Goal: Task Accomplishment & Management: Use online tool/utility

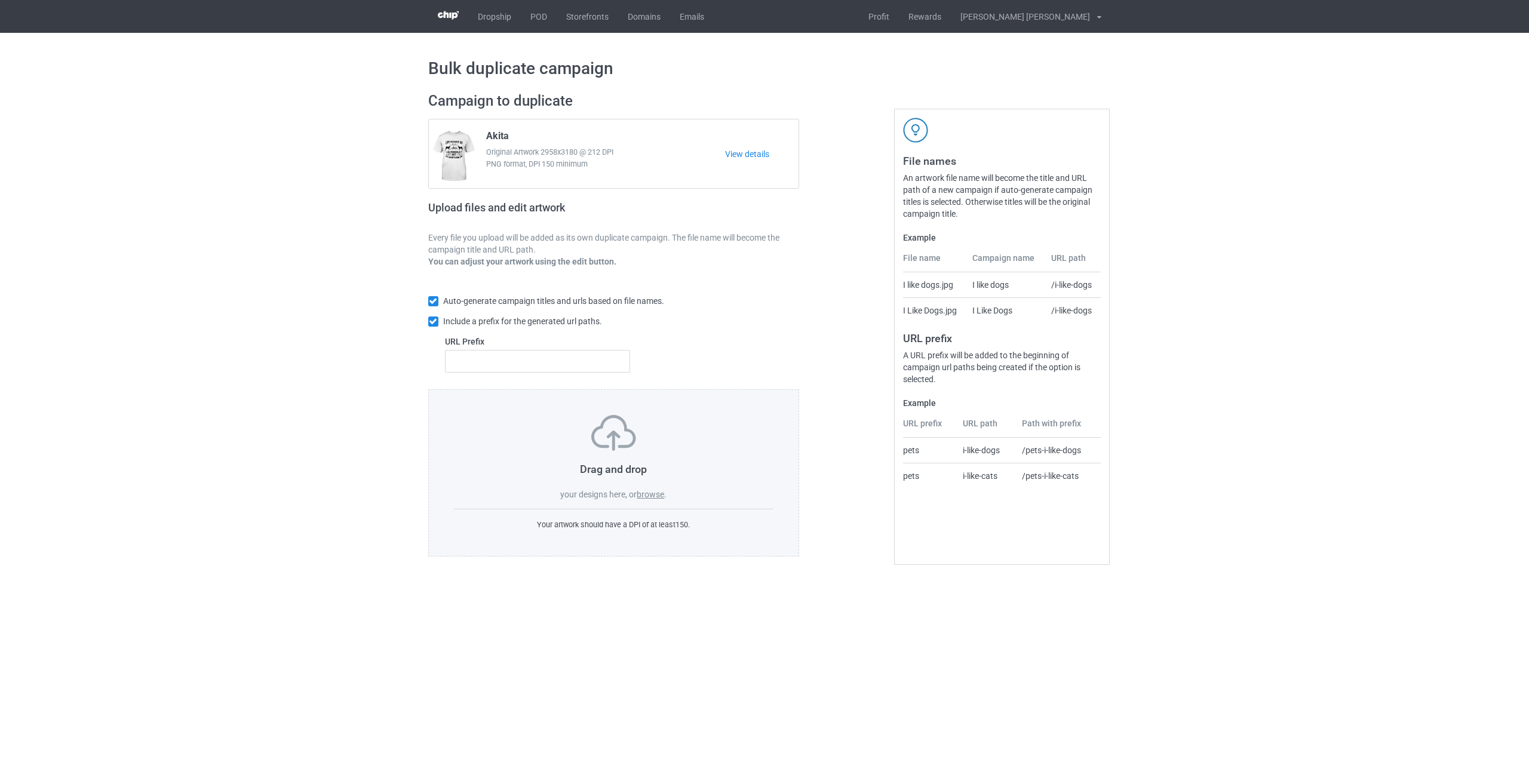
click at [185, 105] on div "Bulk duplicate campaign Campaign to duplicate Akita Original Artwork 2958x3180 …" at bounding box center [764, 307] width 1529 height 549
click at [632, 499] on label "browse" at bounding box center [651, 494] width 28 height 9
click at [0, 0] on input "browse" at bounding box center [0, 0] width 0 height 0
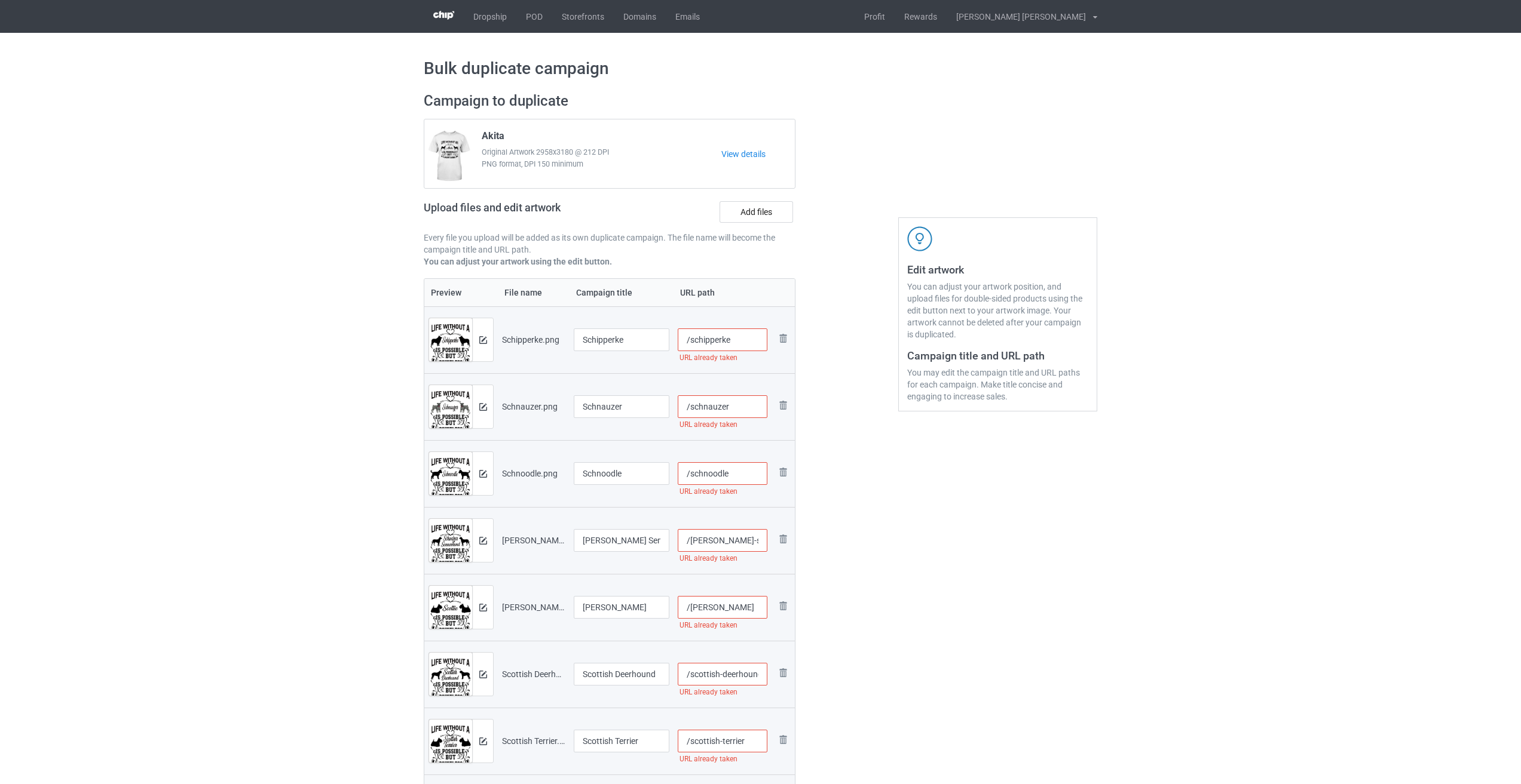
click at [632, 340] on input "/schipperke" at bounding box center [722, 340] width 90 height 23
drag, startPoint x: 745, startPoint y: 340, endPoint x: 730, endPoint y: 340, distance: 15.0
click at [632, 340] on input "/schipperke-lif2" at bounding box center [722, 340] width 90 height 23
type input "/schipperke-lif2"
click at [632, 406] on input "/schnauzer" at bounding box center [722, 407] width 90 height 23
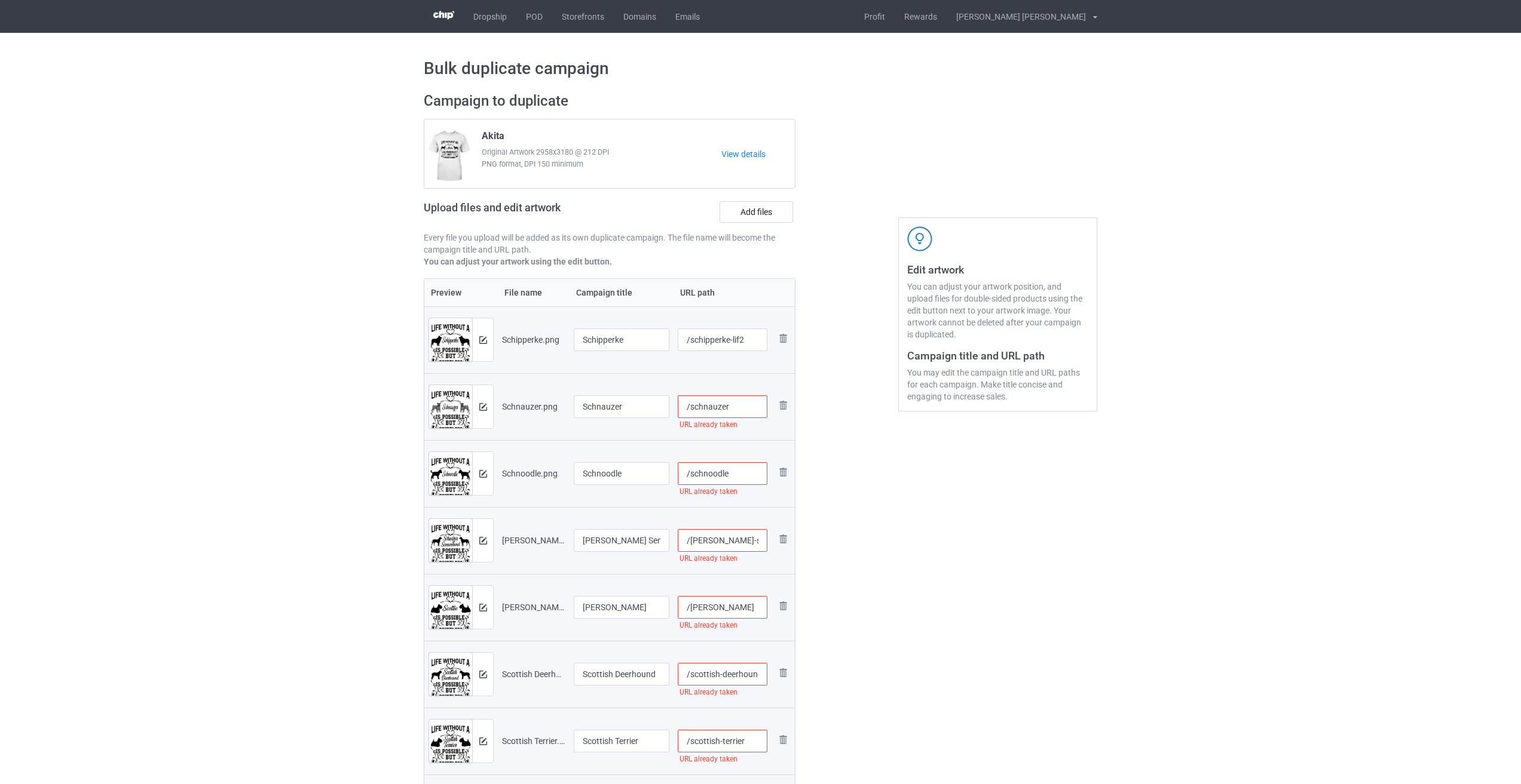
paste input "-lif2"
type input "/schnauzer-lif2"
click at [632, 478] on input "/schnoodle" at bounding box center [722, 473] width 90 height 23
paste input "-lif2"
type input "/schnoodle-lif2"
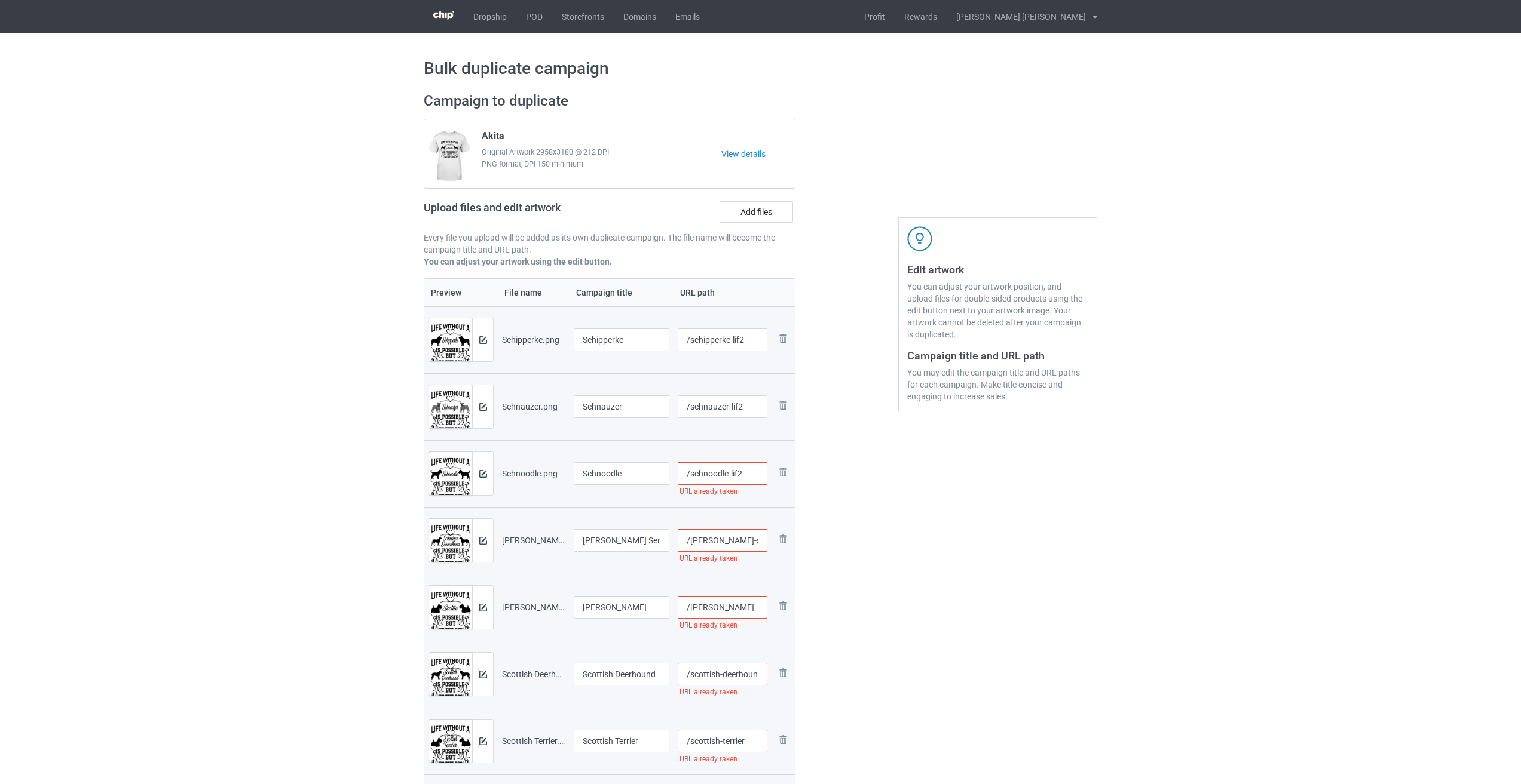
click at [632, 543] on input "/[PERSON_NAME]-sennenhund" at bounding box center [722, 541] width 90 height 23
paste input "-lif2"
type input "/[PERSON_NAME]-sennenhund-lif2"
click at [632, 602] on input "/[PERSON_NAME]" at bounding box center [722, 607] width 90 height 23
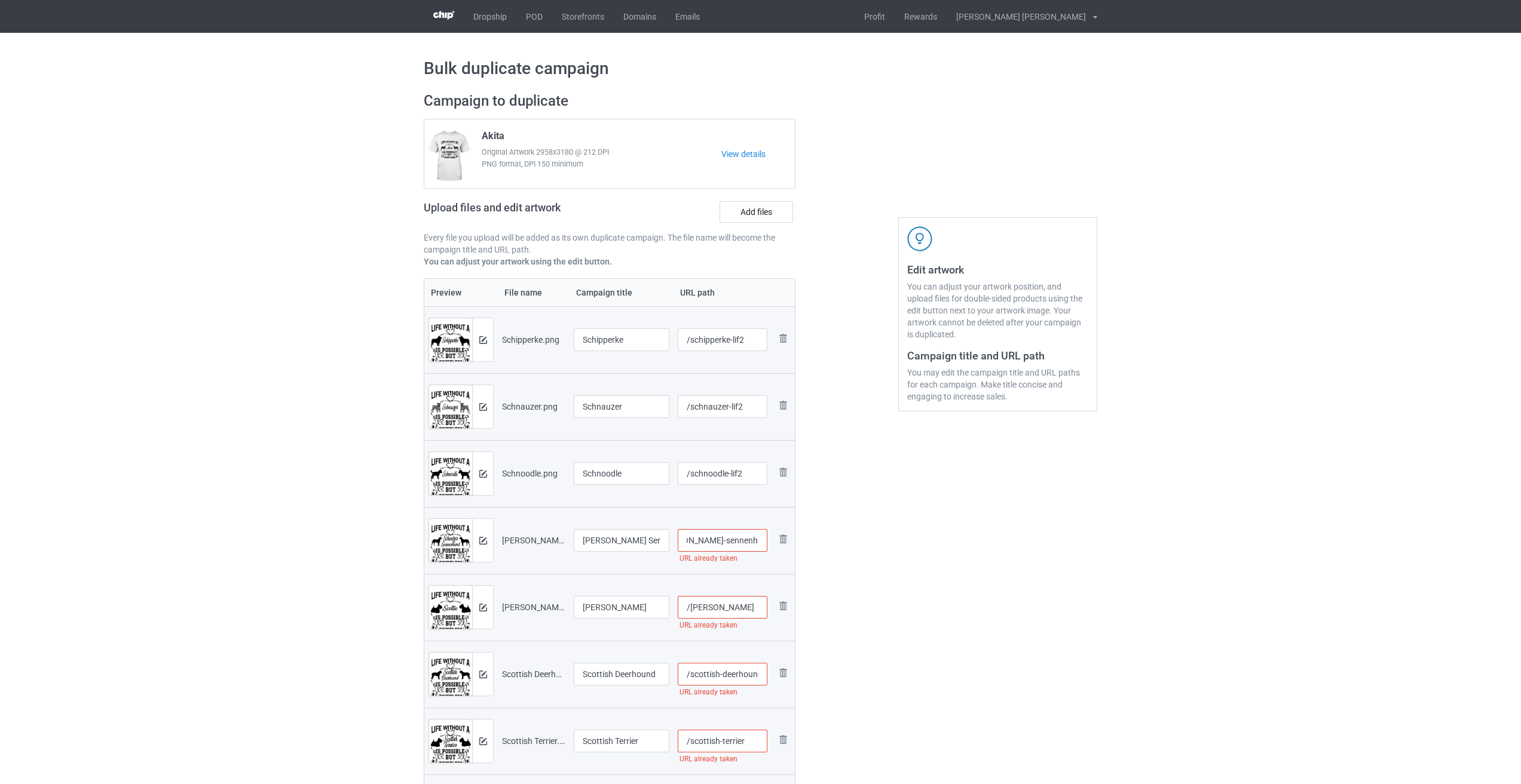
scroll to position [0, 0]
paste input "-lif2"
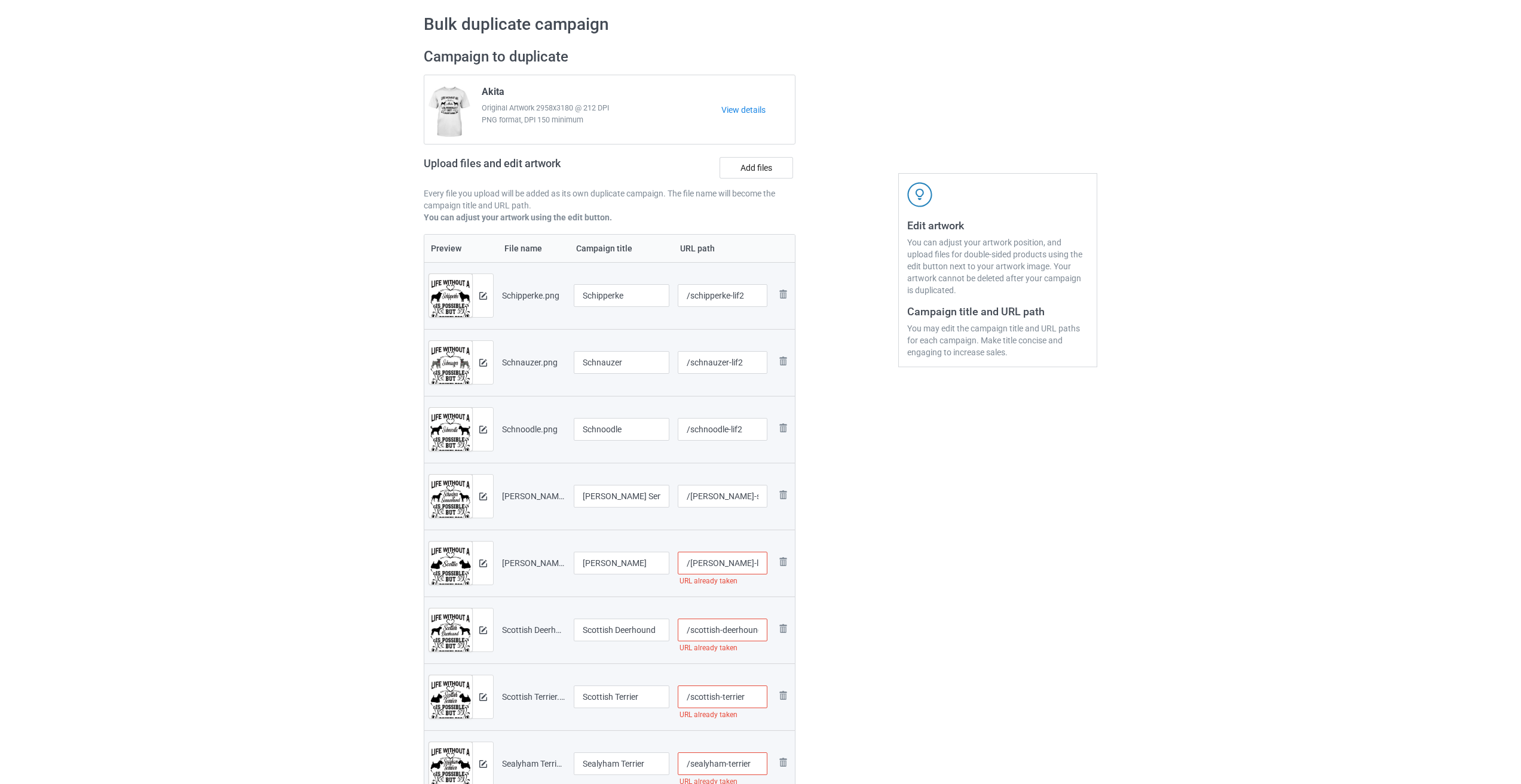
scroll to position [179, 0]
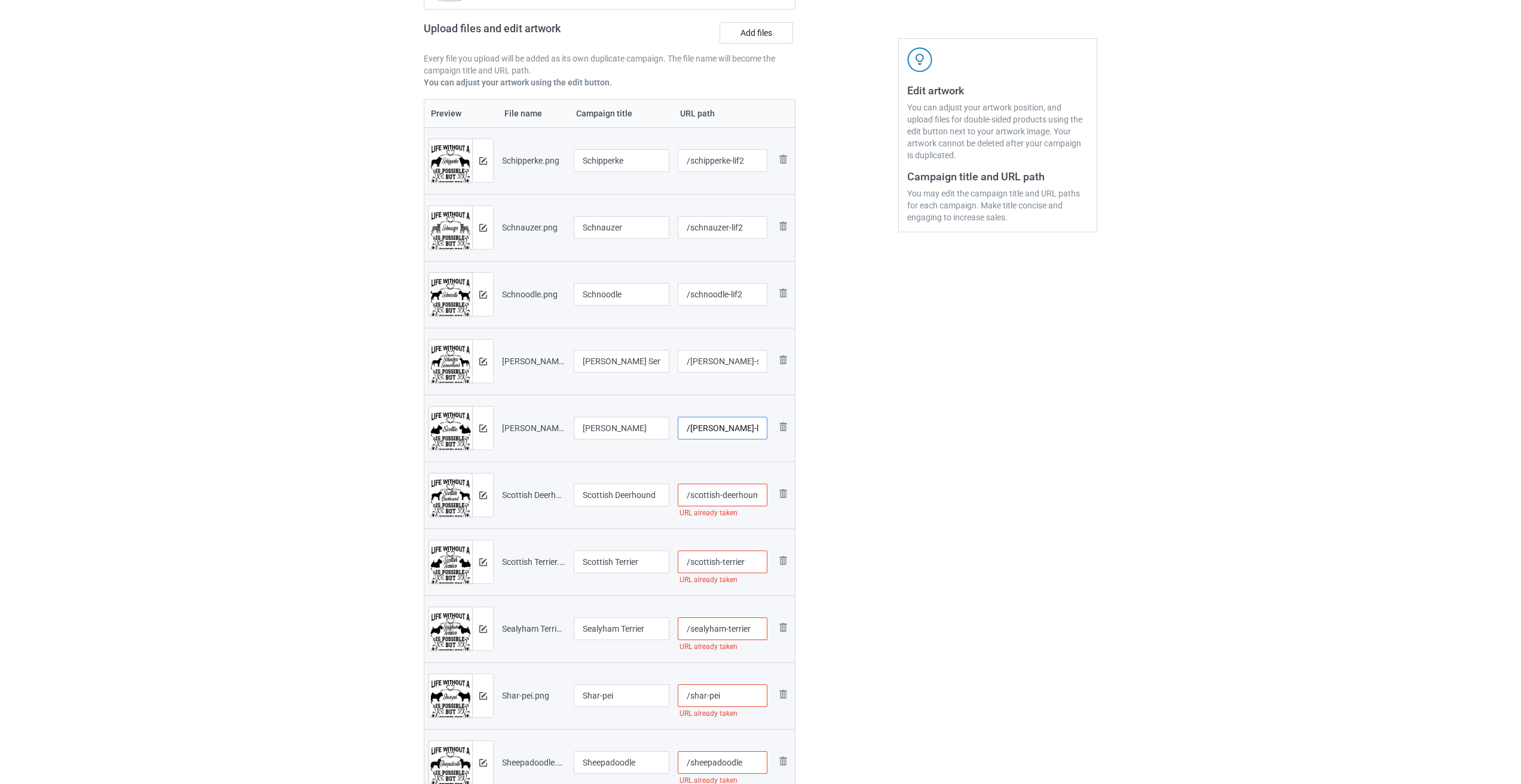
type input "/[PERSON_NAME]-lif2"
click at [632, 497] on input "/scottish-deerhound" at bounding box center [722, 495] width 90 height 23
paste input "-lif2"
type input "/scottish-deerhound-lif2"
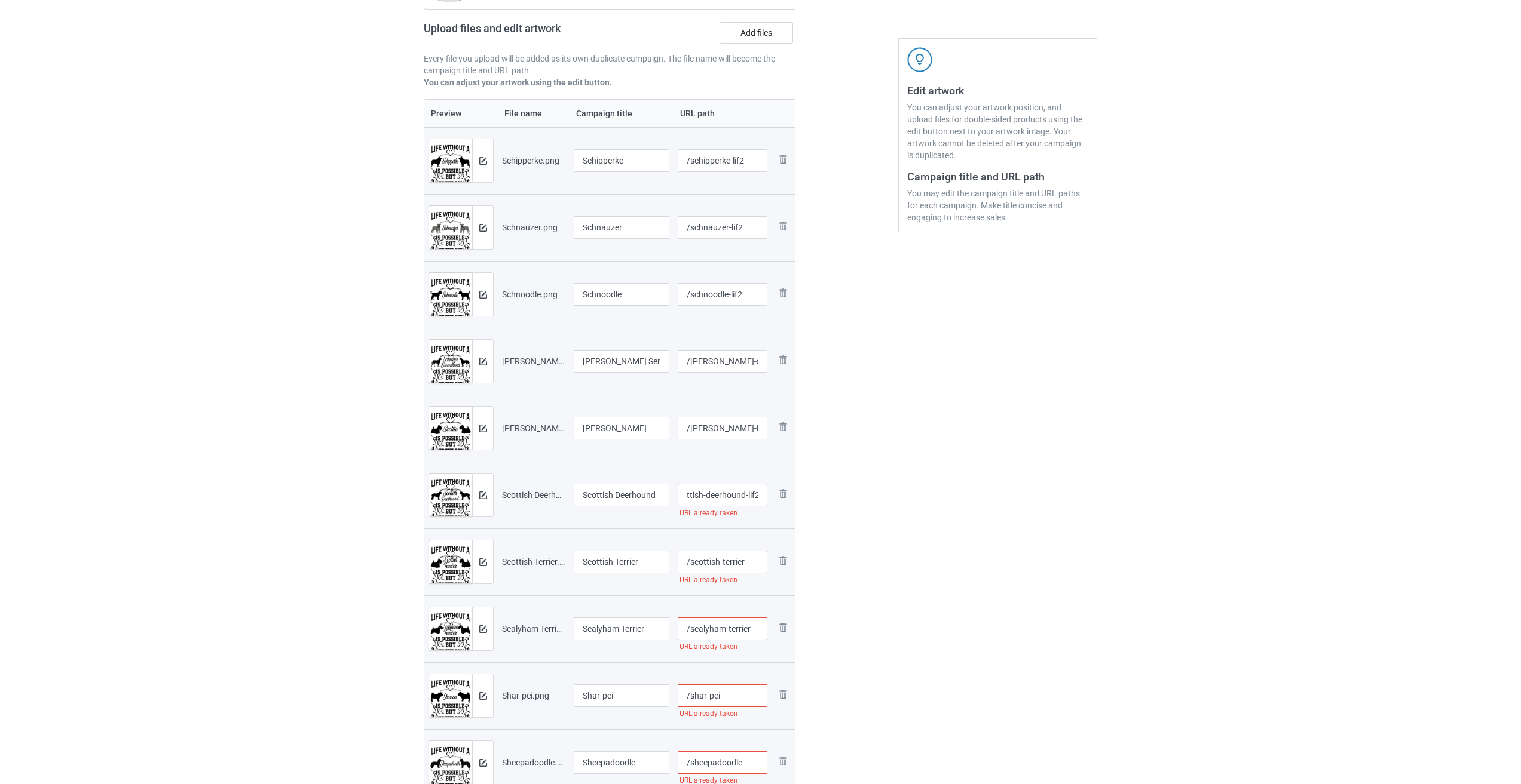
click at [632, 560] on input "/scottish-terrier" at bounding box center [722, 562] width 90 height 23
paste input "-lif2"
type input "/scottish-terrier-lif2"
click at [632, 627] on input "/sealyham-terrier" at bounding box center [722, 629] width 90 height 23
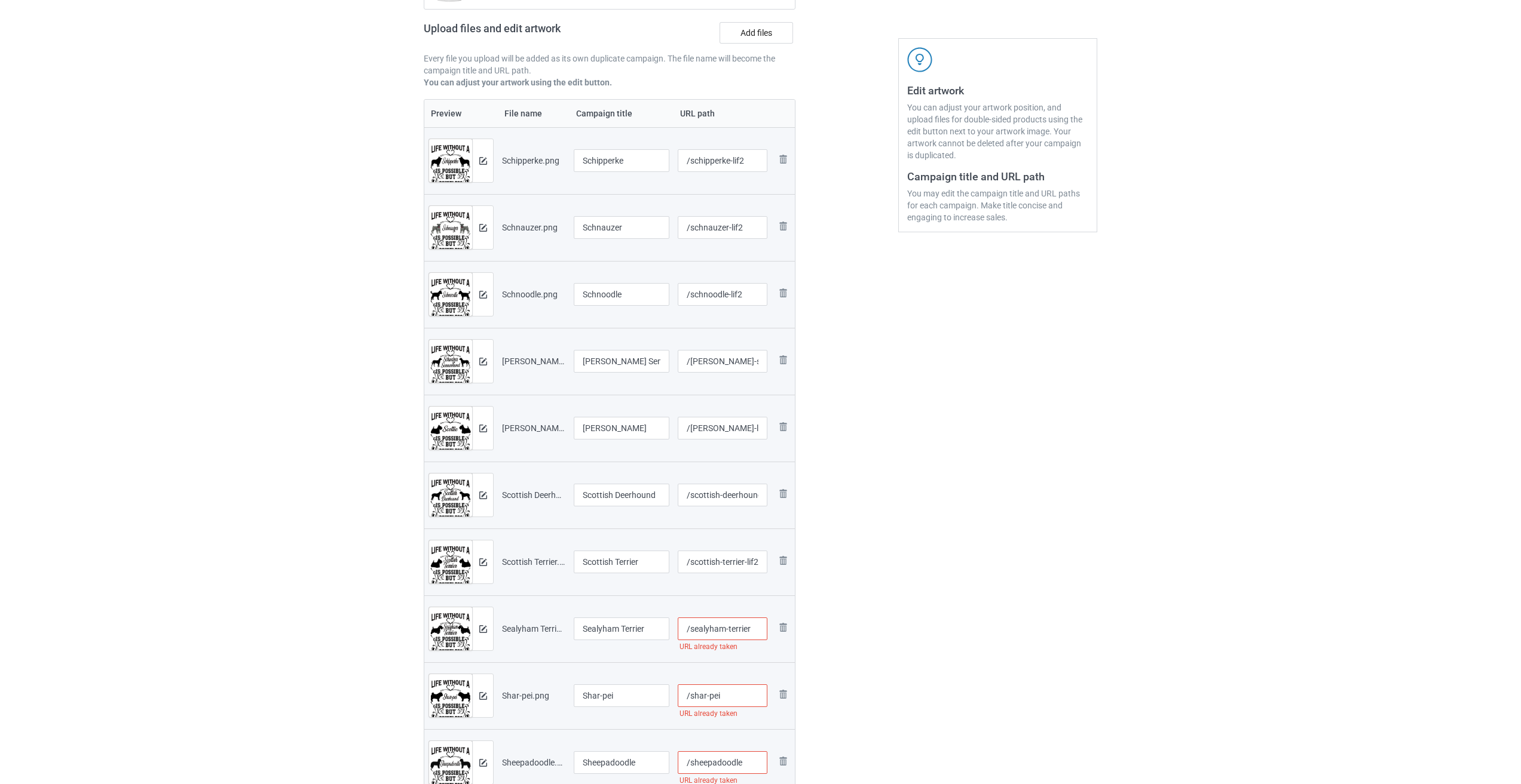
paste input "-lif2"
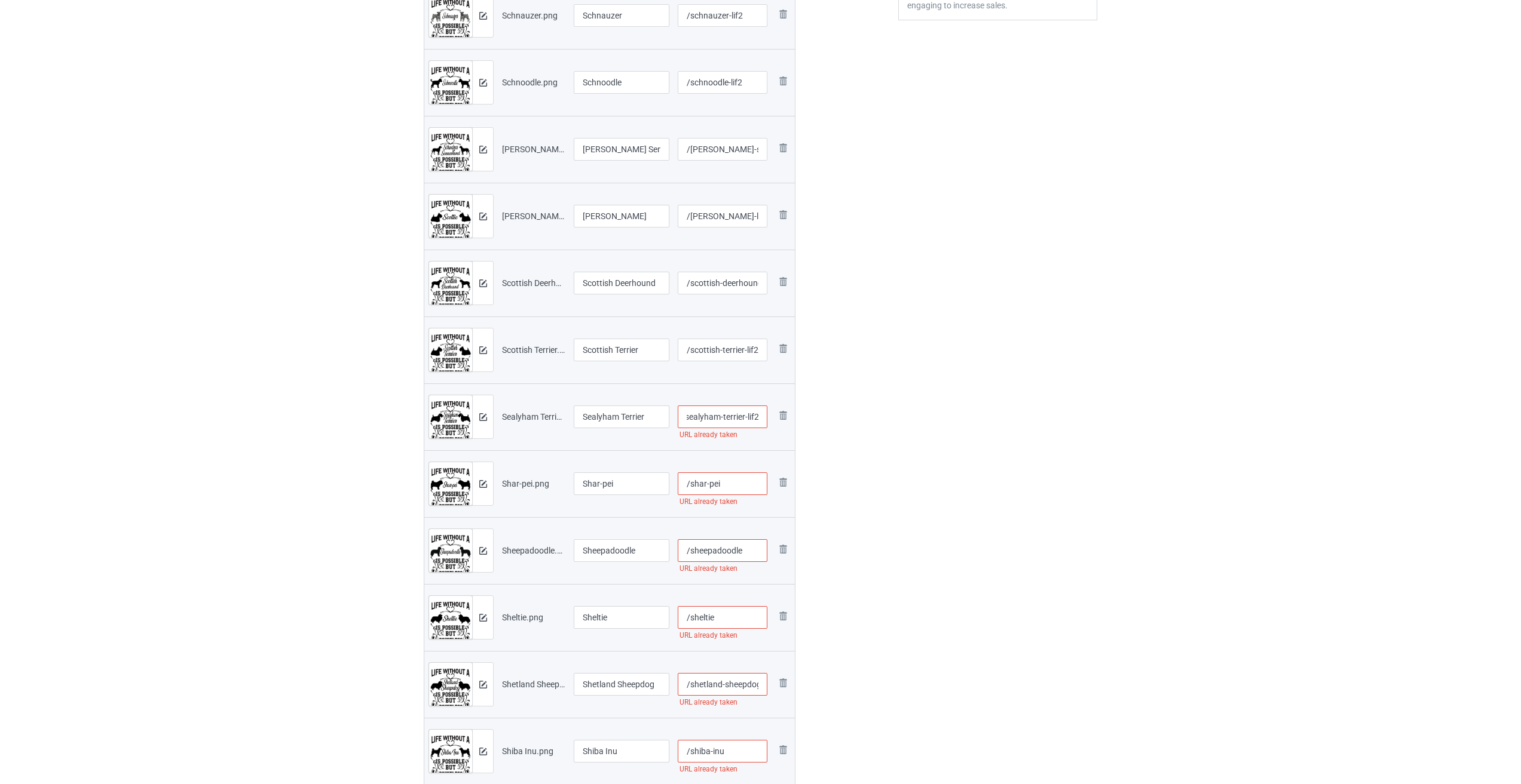
scroll to position [418, 0]
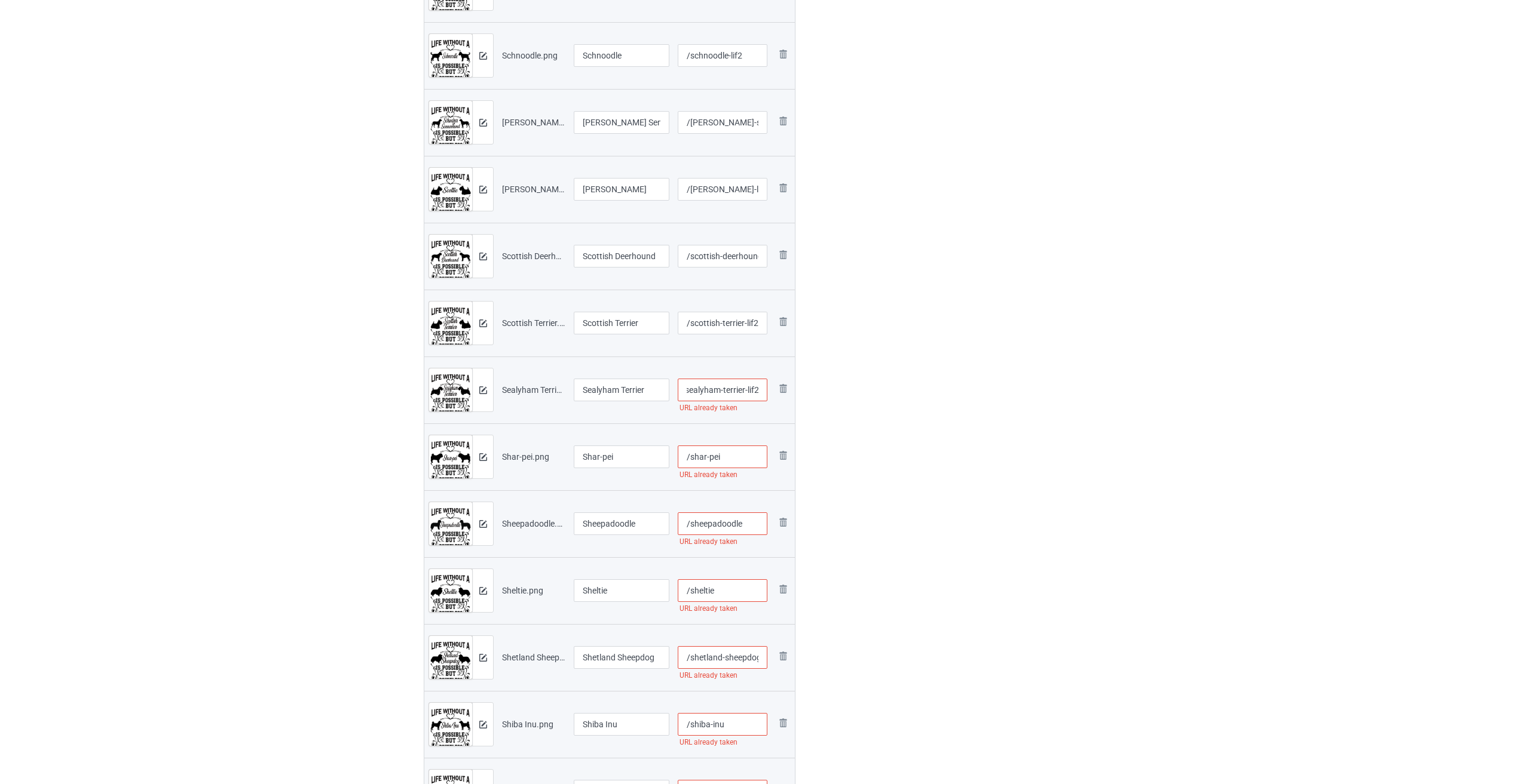
type input "/sealyham-terrier-lif2"
click at [632, 459] on input "/shar-pei" at bounding box center [722, 457] width 90 height 23
paste input "-lif2"
type input "/shar-pei-lif2"
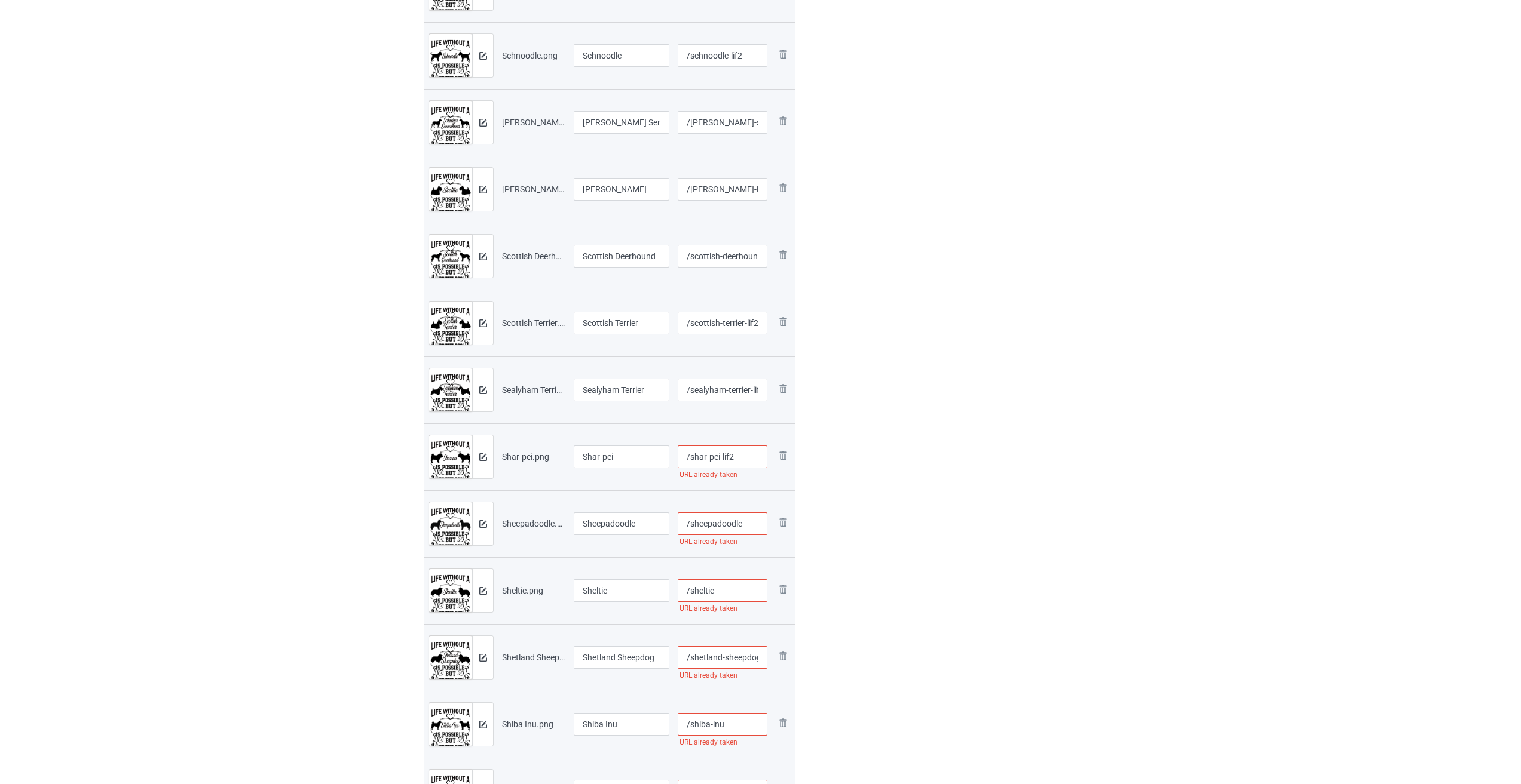
click at [632, 526] on input "/sheepadoodle" at bounding box center [722, 524] width 90 height 23
paste input "-lif2"
type input "/sheepadoodle-lif2"
click at [632, 594] on input "/sheltie" at bounding box center [722, 590] width 90 height 23
paste input "-lif2"
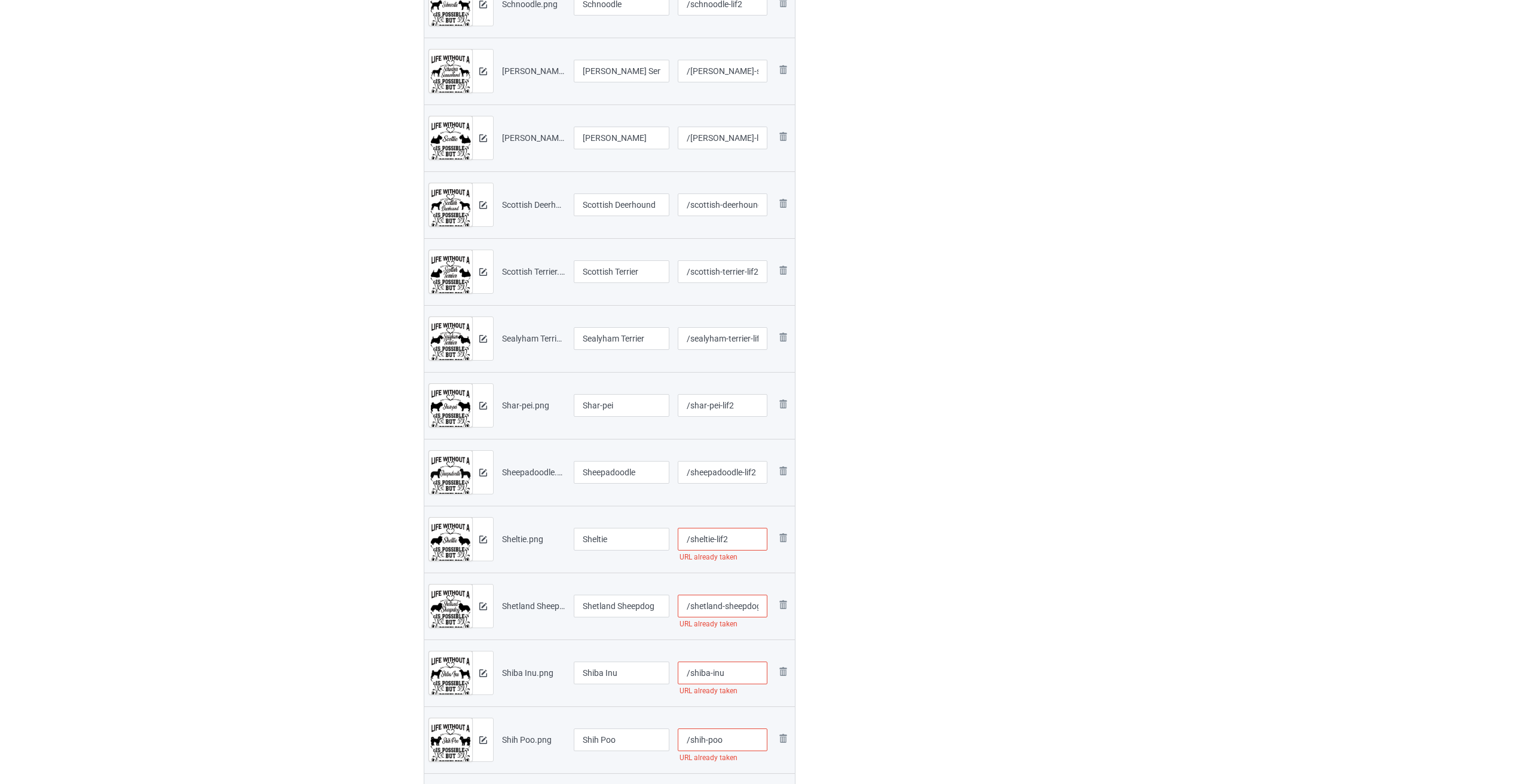
scroll to position [657, 0]
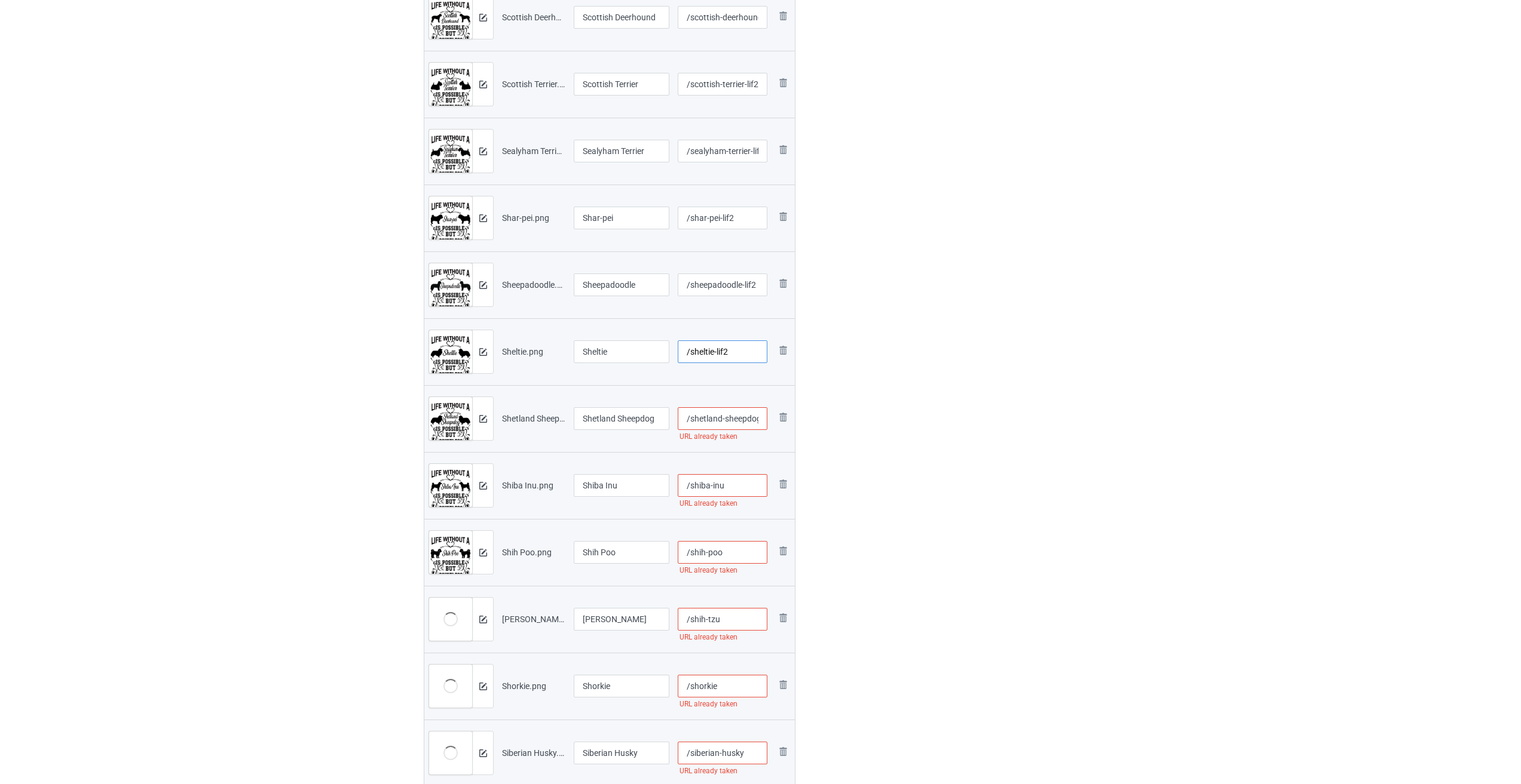
type input "/sheltie-lif2"
click at [632, 423] on input "/shetland-sheepdog" at bounding box center [722, 419] width 90 height 23
paste input "-lif2"
type input "/shetland-sheepdog-lif2"
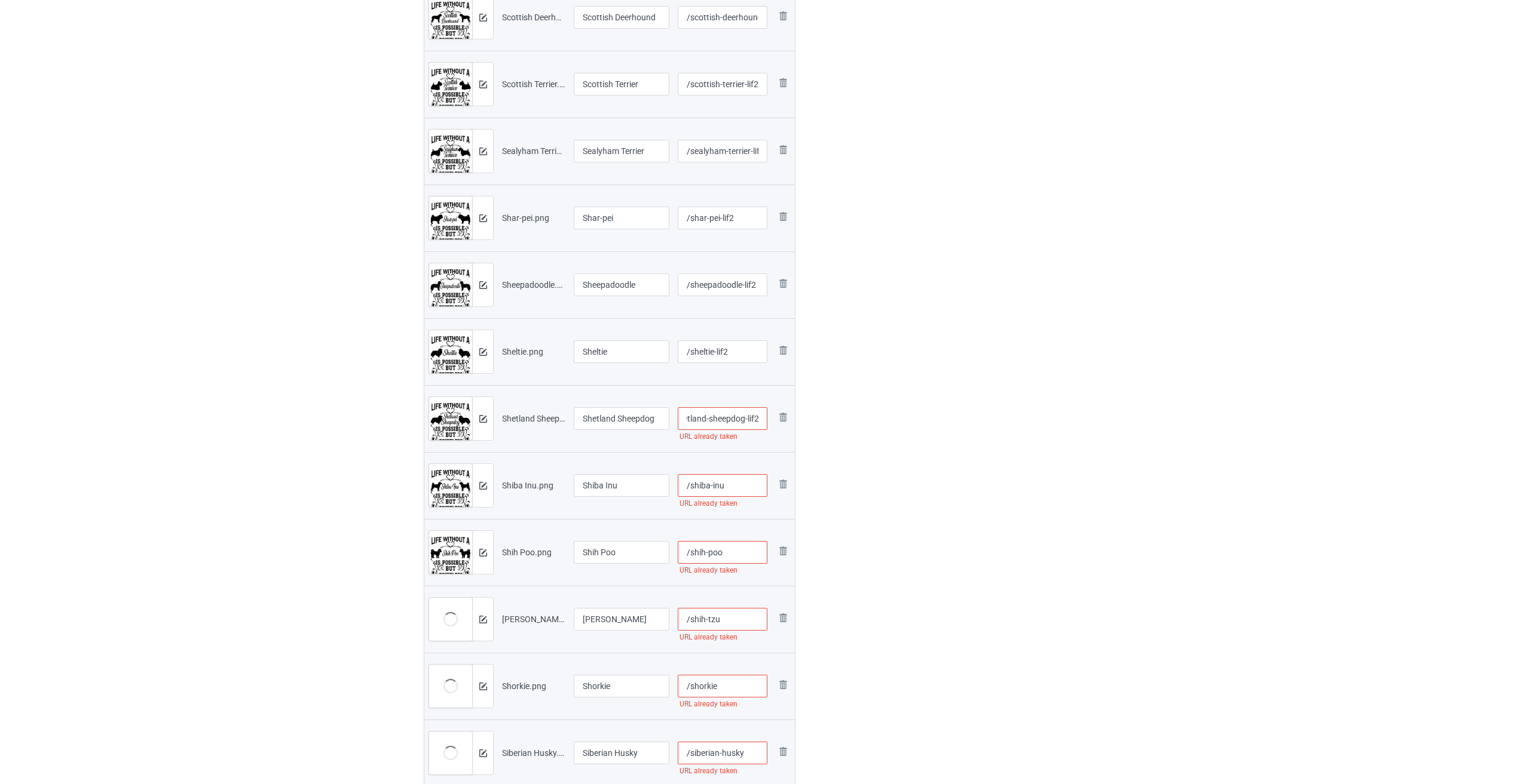
click at [632, 481] on input "/shiba-inu" at bounding box center [722, 485] width 90 height 23
paste input "-lif2"
type input "/shiba-inu-lif2"
click at [632, 555] on input "/shih-poo" at bounding box center [722, 553] width 90 height 23
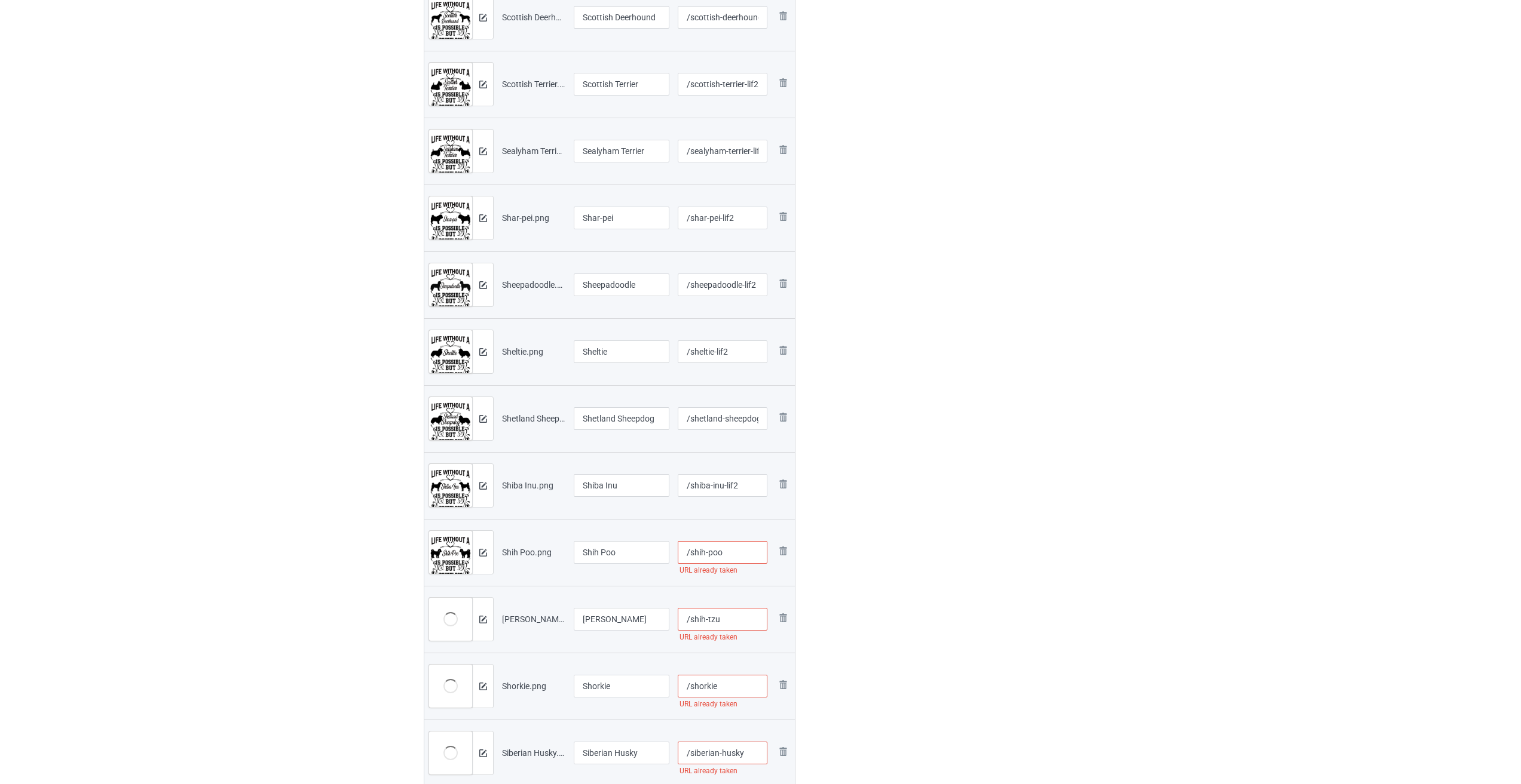
paste input "-lif2"
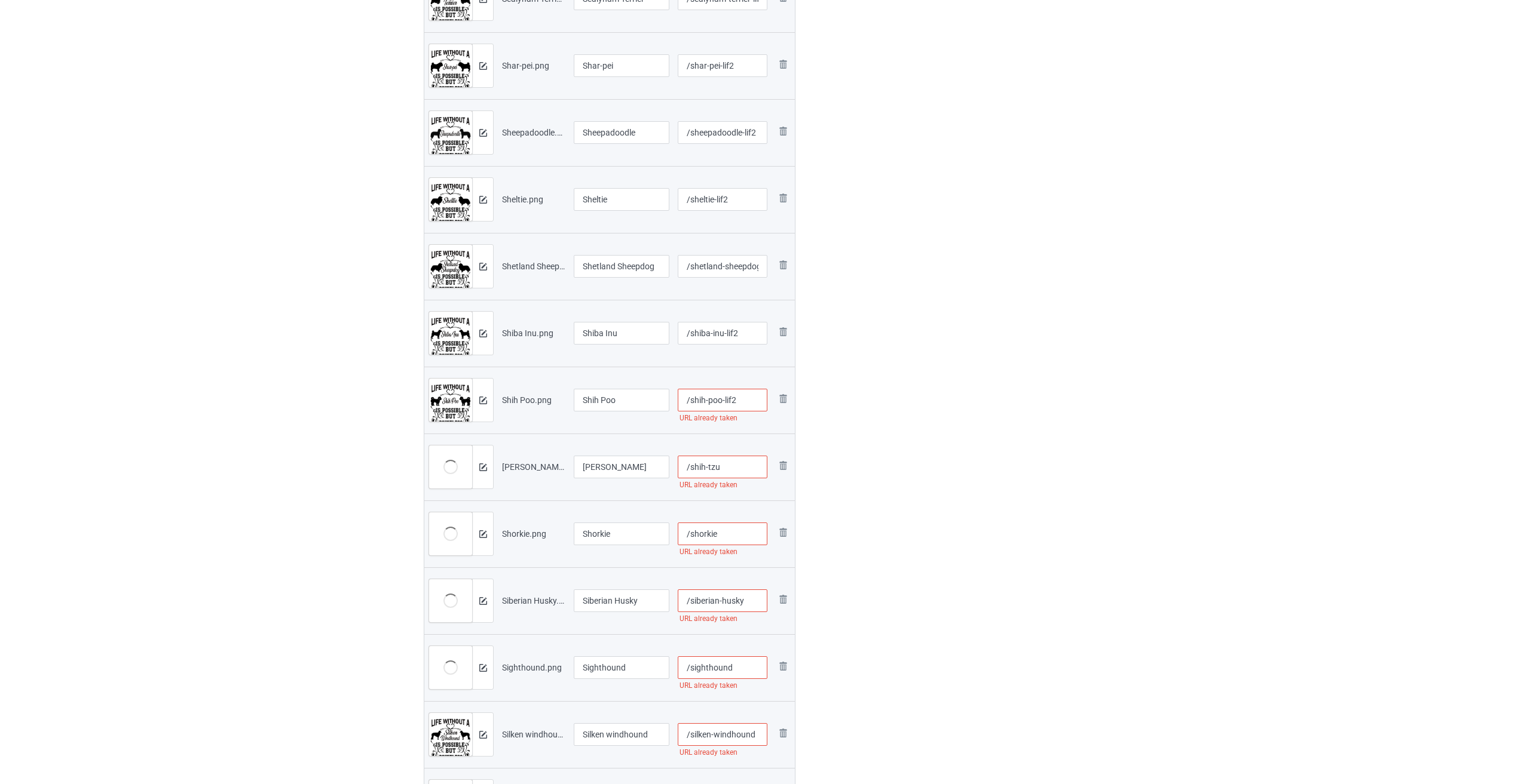
scroll to position [836, 0]
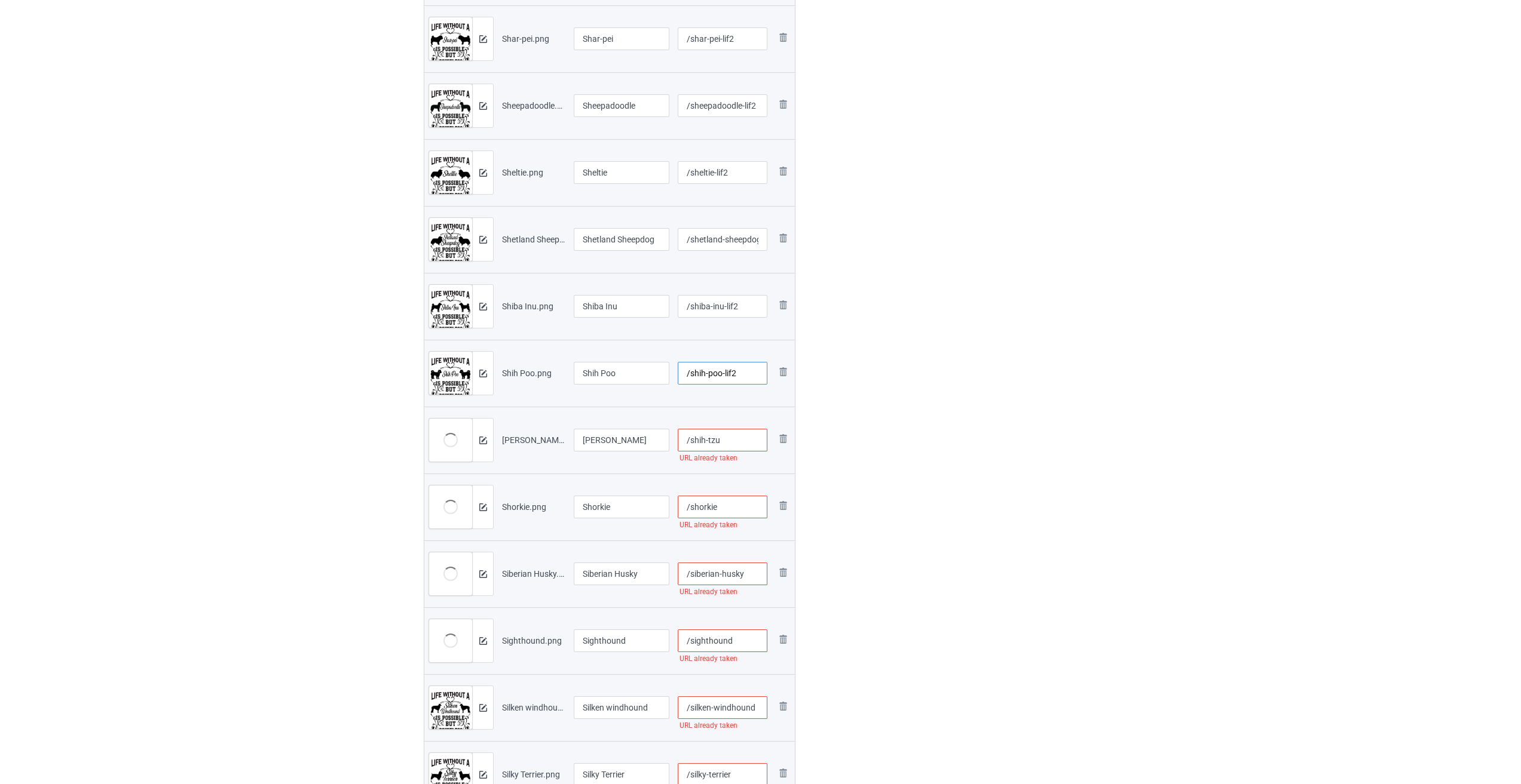
type input "/shih-poo-lif2"
click at [632, 438] on input "/shih-tzu" at bounding box center [722, 440] width 90 height 23
paste input "-lif2"
type input "/shih-tzu-lif2"
click at [632, 504] on input "/shorkie" at bounding box center [722, 507] width 90 height 23
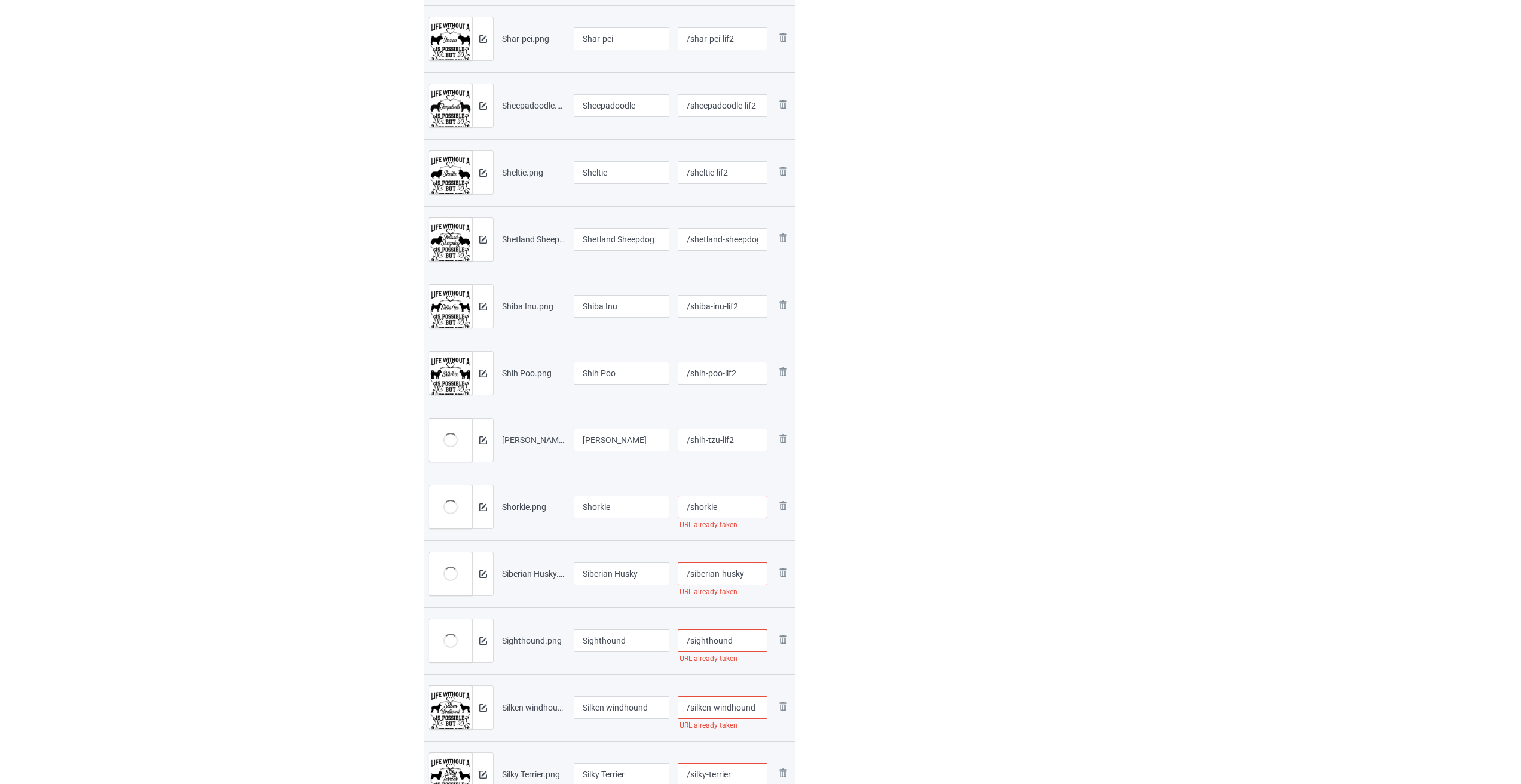
paste input "-lif2"
type input "/shorkie-lif2"
click at [632, 570] on input "/siberian-husky" at bounding box center [722, 574] width 90 height 23
paste input "-lif2"
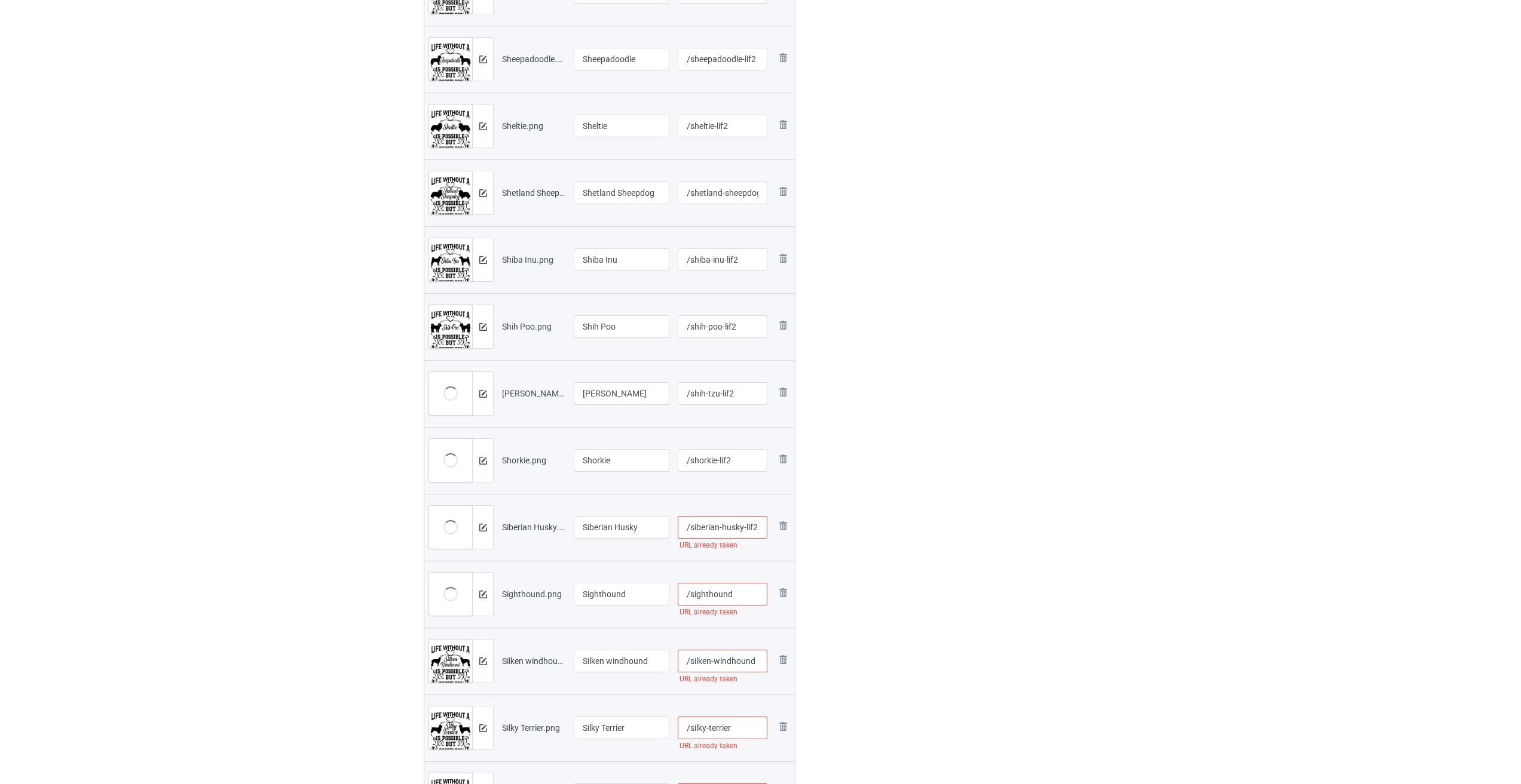
scroll to position [956, 0]
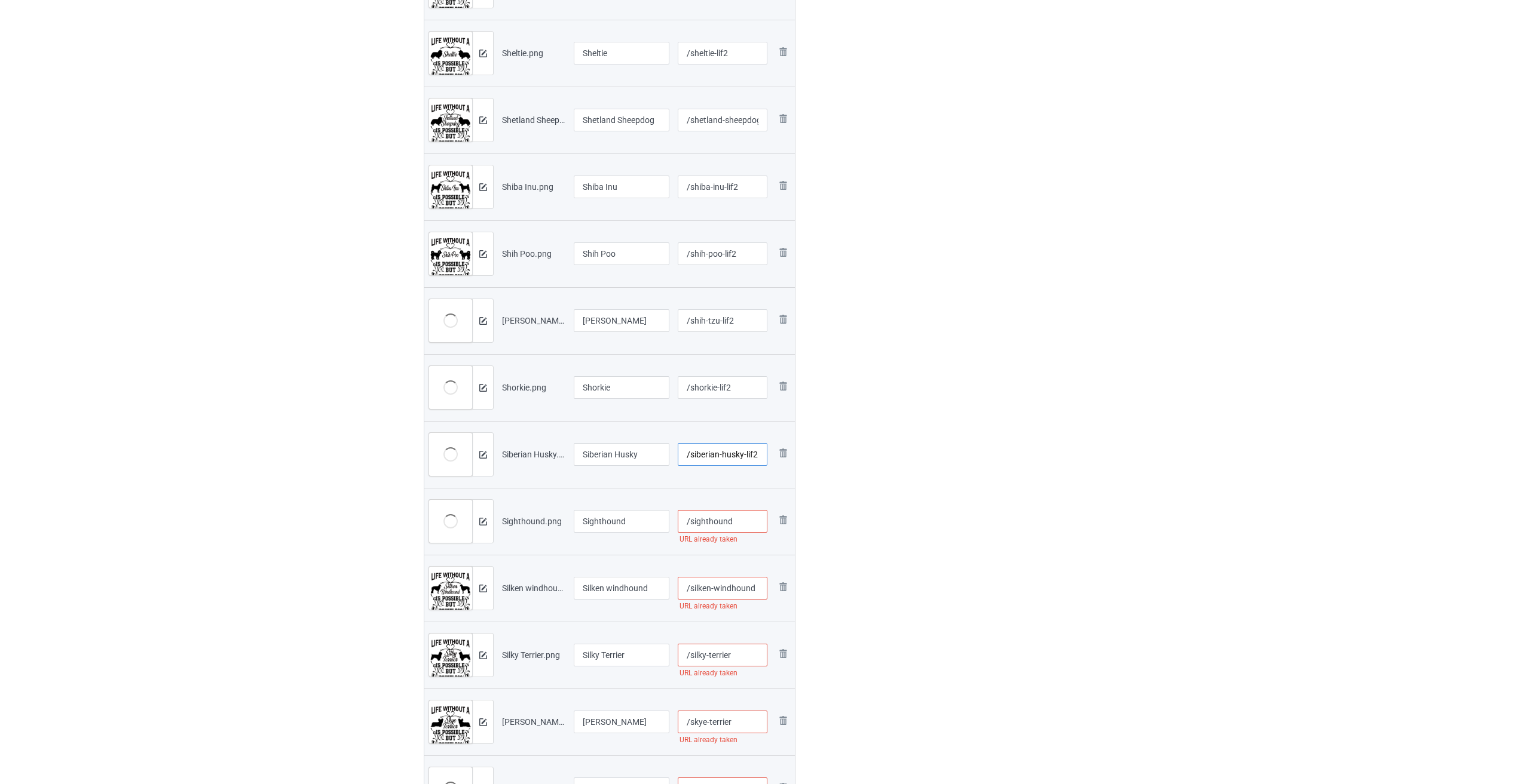
type input "/siberian-husky-lif2"
click at [632, 518] on input "/sighthound" at bounding box center [722, 521] width 90 height 23
paste input "-lif2"
type input "/sighthound-lif2"
click at [632, 588] on input "/silken-windhound" at bounding box center [722, 588] width 90 height 23
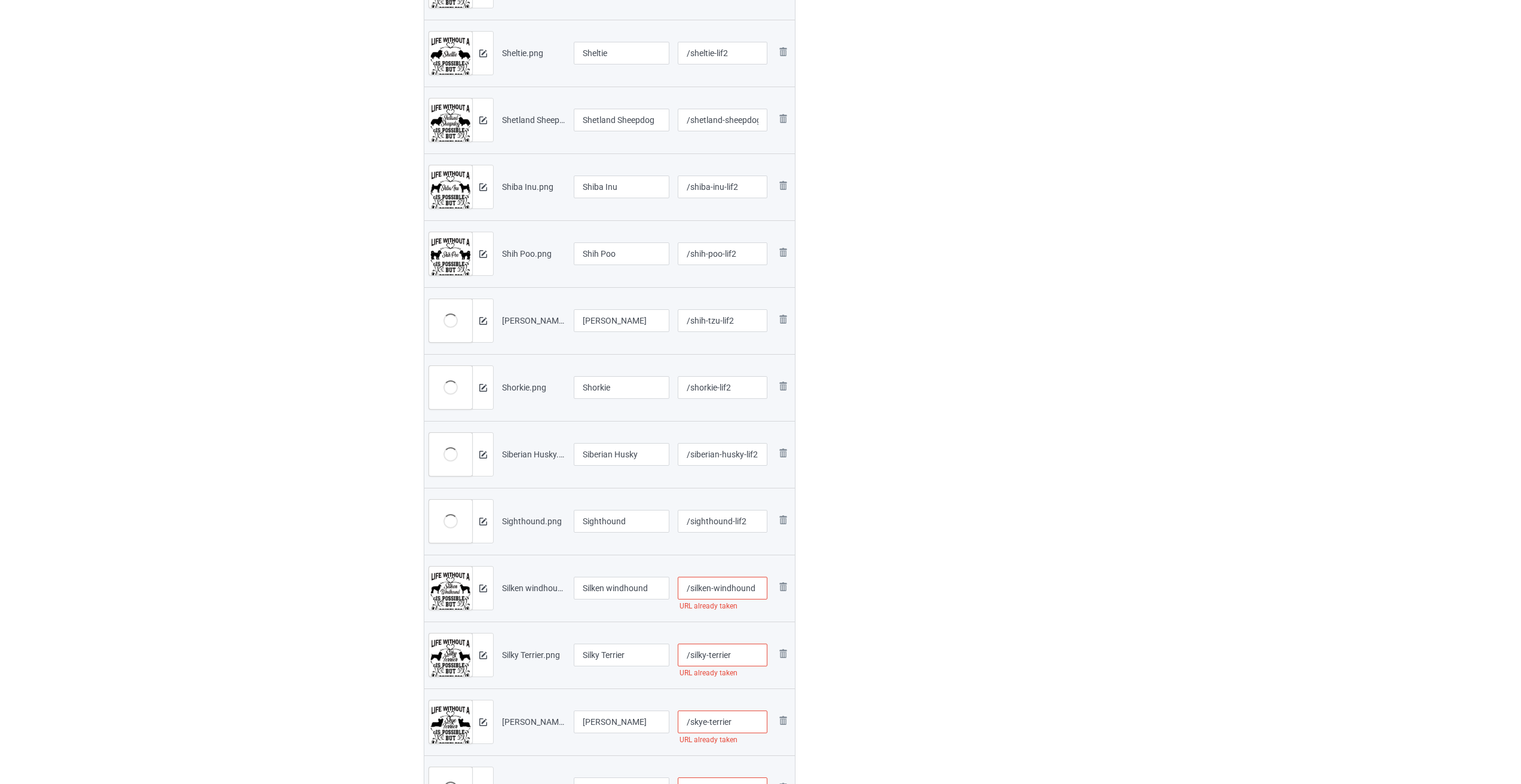
paste input "-lif2"
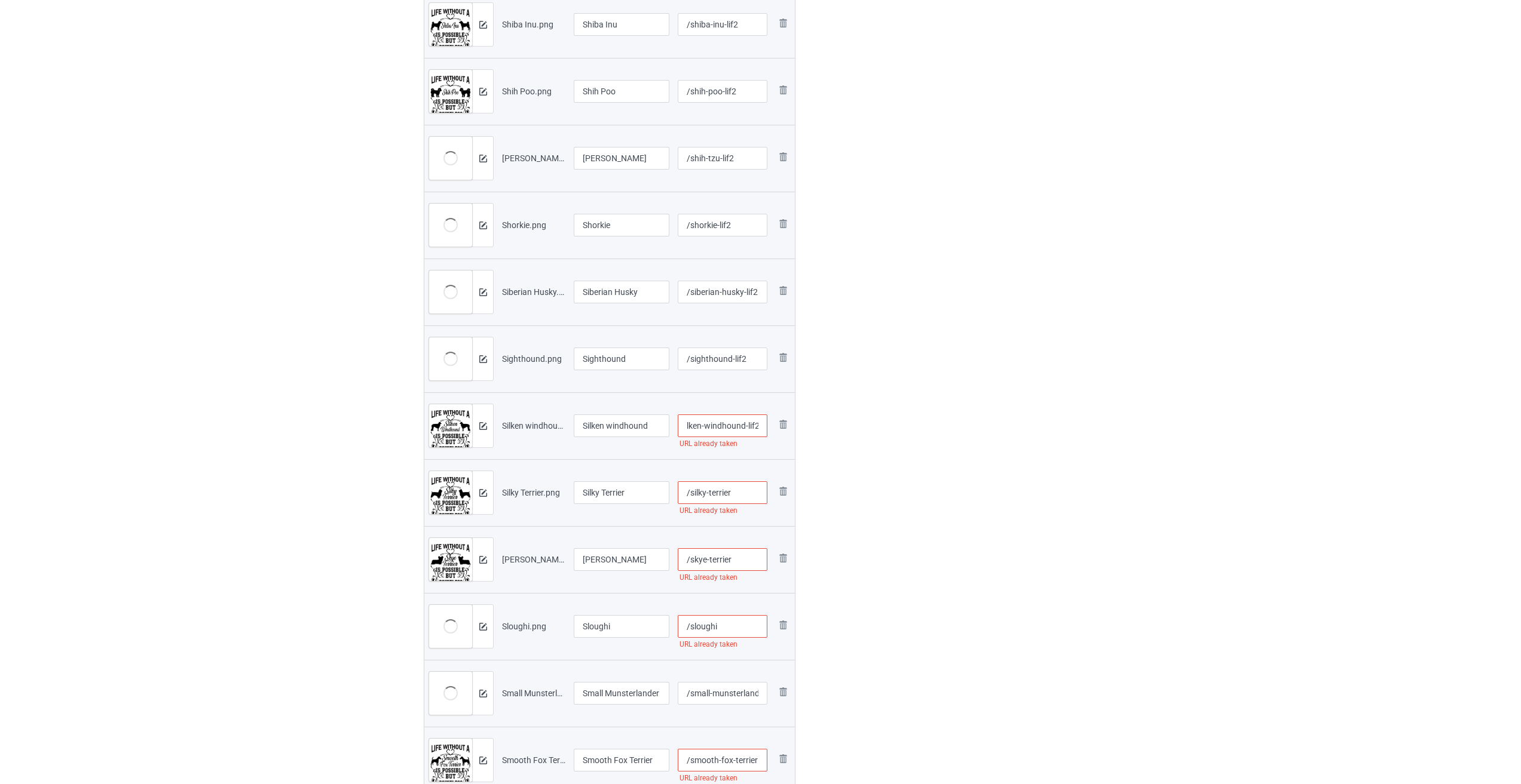
scroll to position [1135, 0]
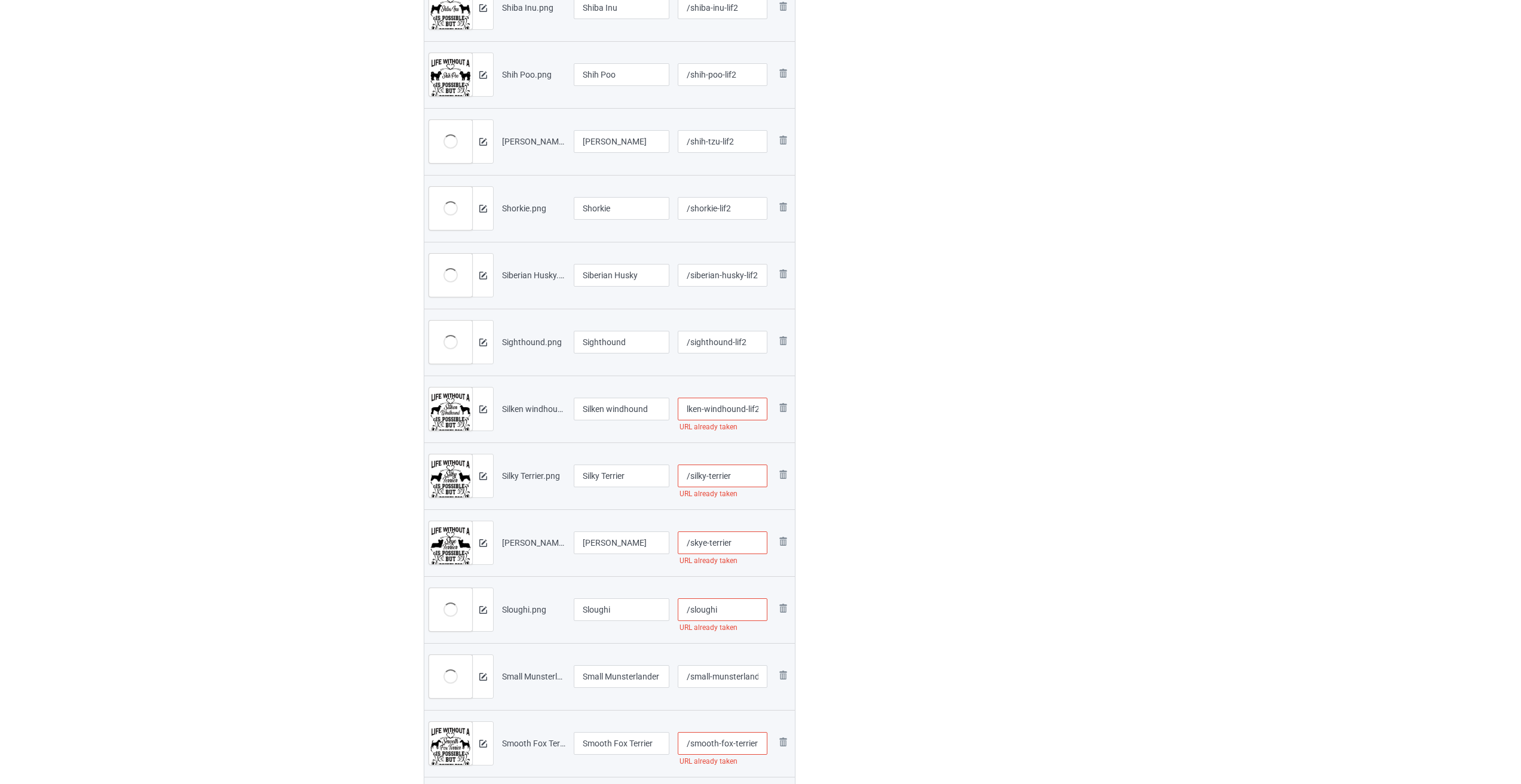
type input "/silken-windhound-lif2"
click at [632, 479] on input "/silky-terrier" at bounding box center [722, 476] width 90 height 23
paste input "-lif2"
type input "/silky-terrier-lif2"
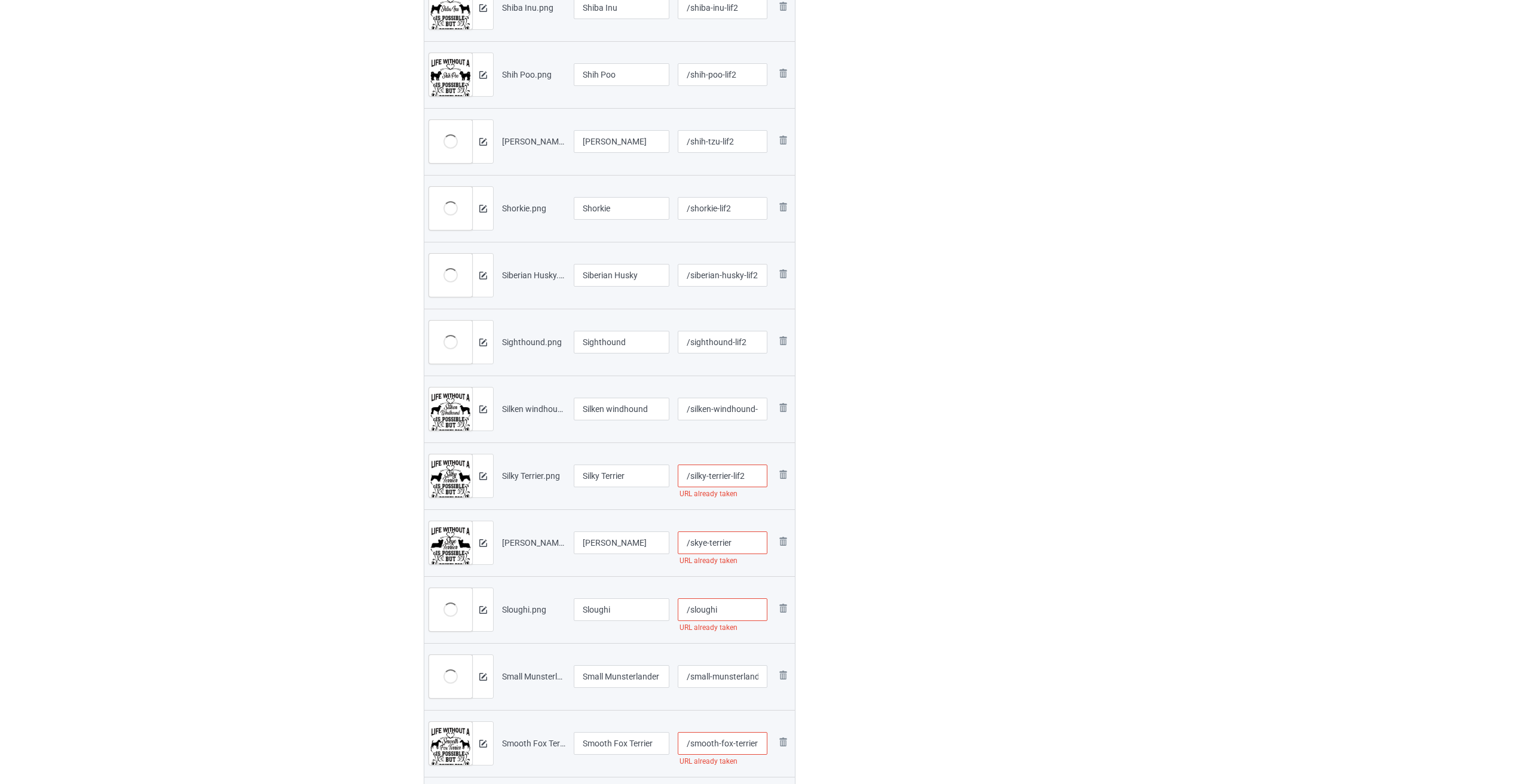
click at [632, 541] on input "/skye-terrier" at bounding box center [722, 543] width 90 height 23
paste input "-lif2"
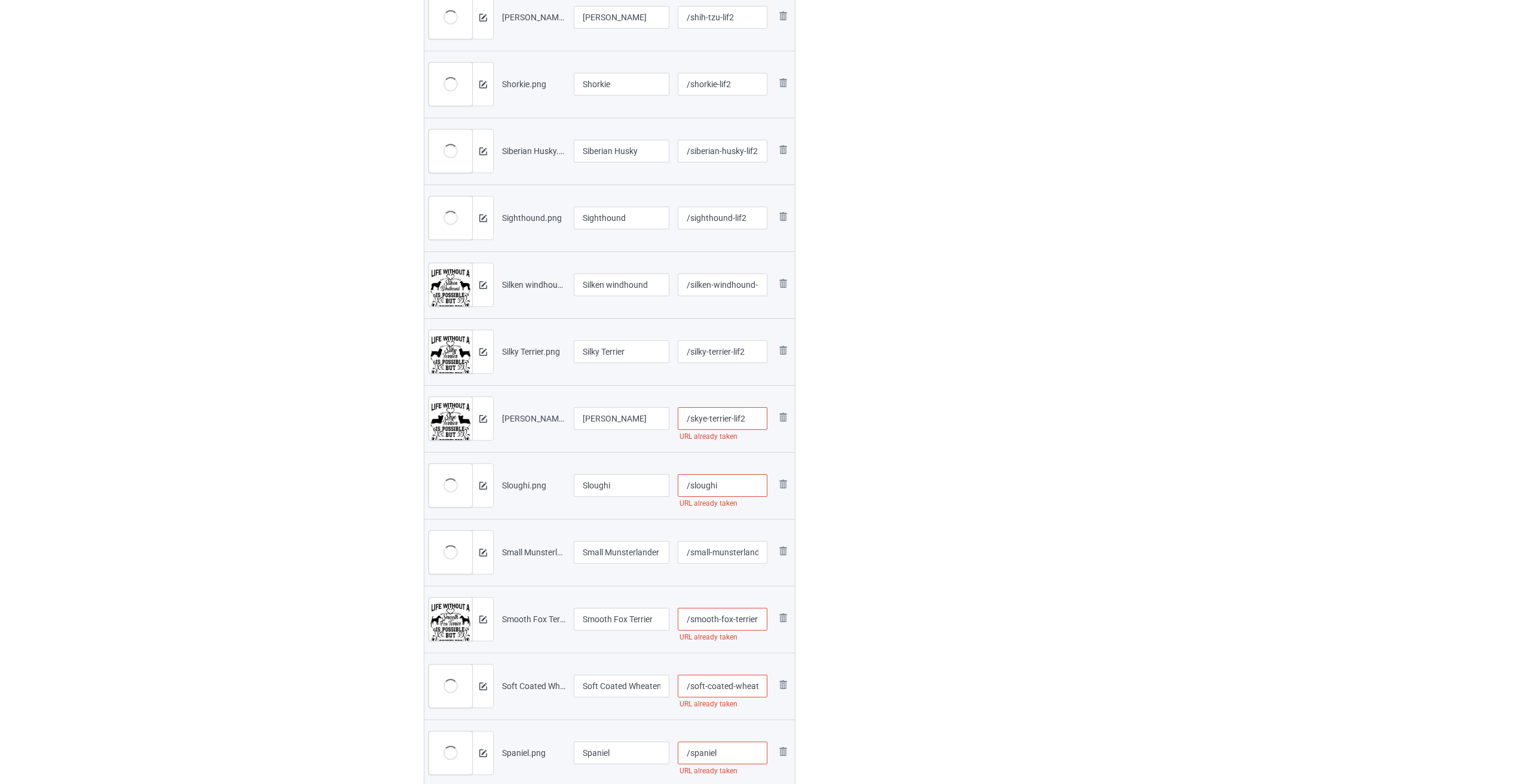
scroll to position [1314, 0]
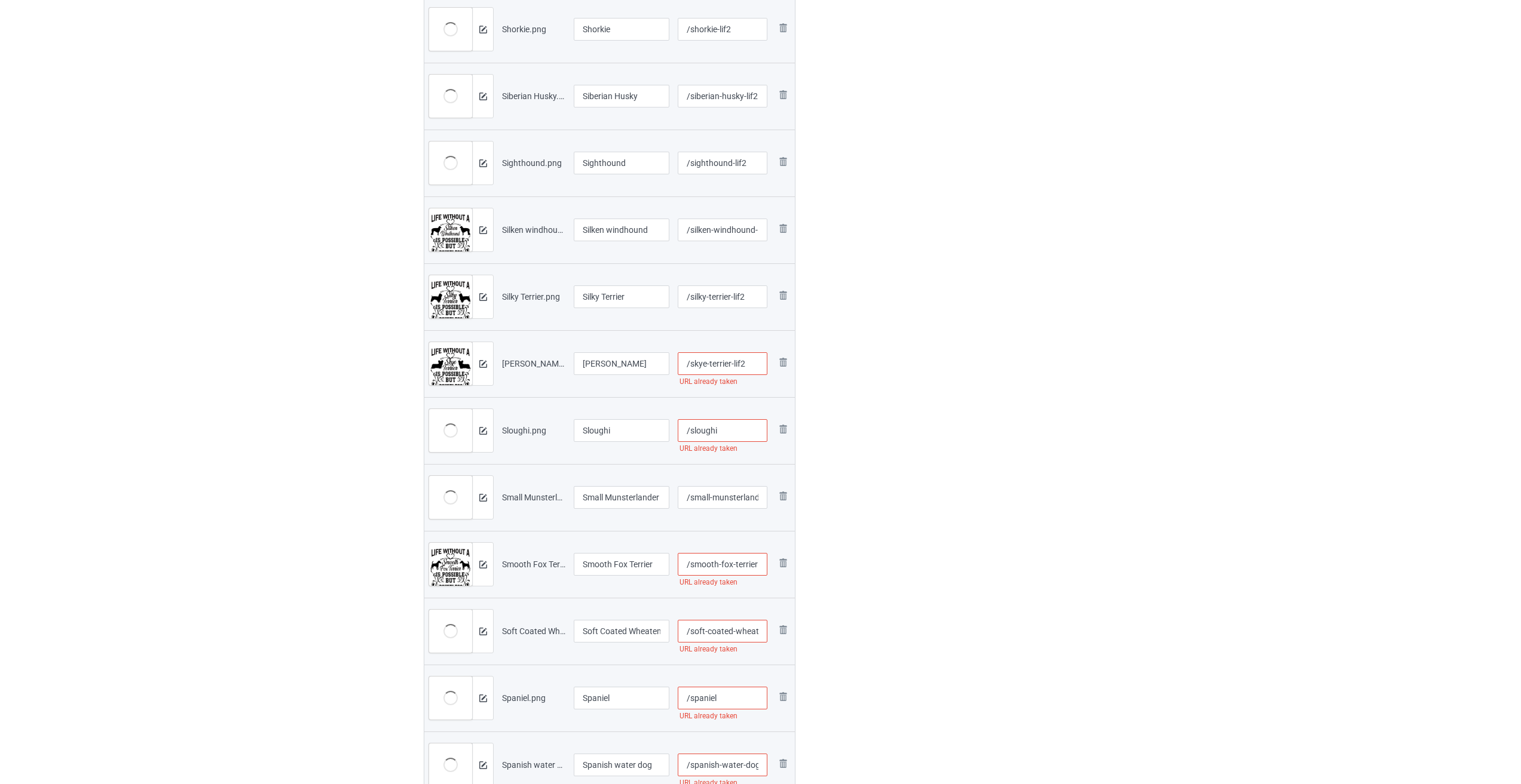
type input "/skye-terrier-lif2"
click at [632, 435] on input "/sloughi" at bounding box center [722, 431] width 90 height 23
paste input "-lif2"
type input "/sloughi-lif2"
click at [632, 500] on input "/small-munsterlander" at bounding box center [722, 497] width 90 height 23
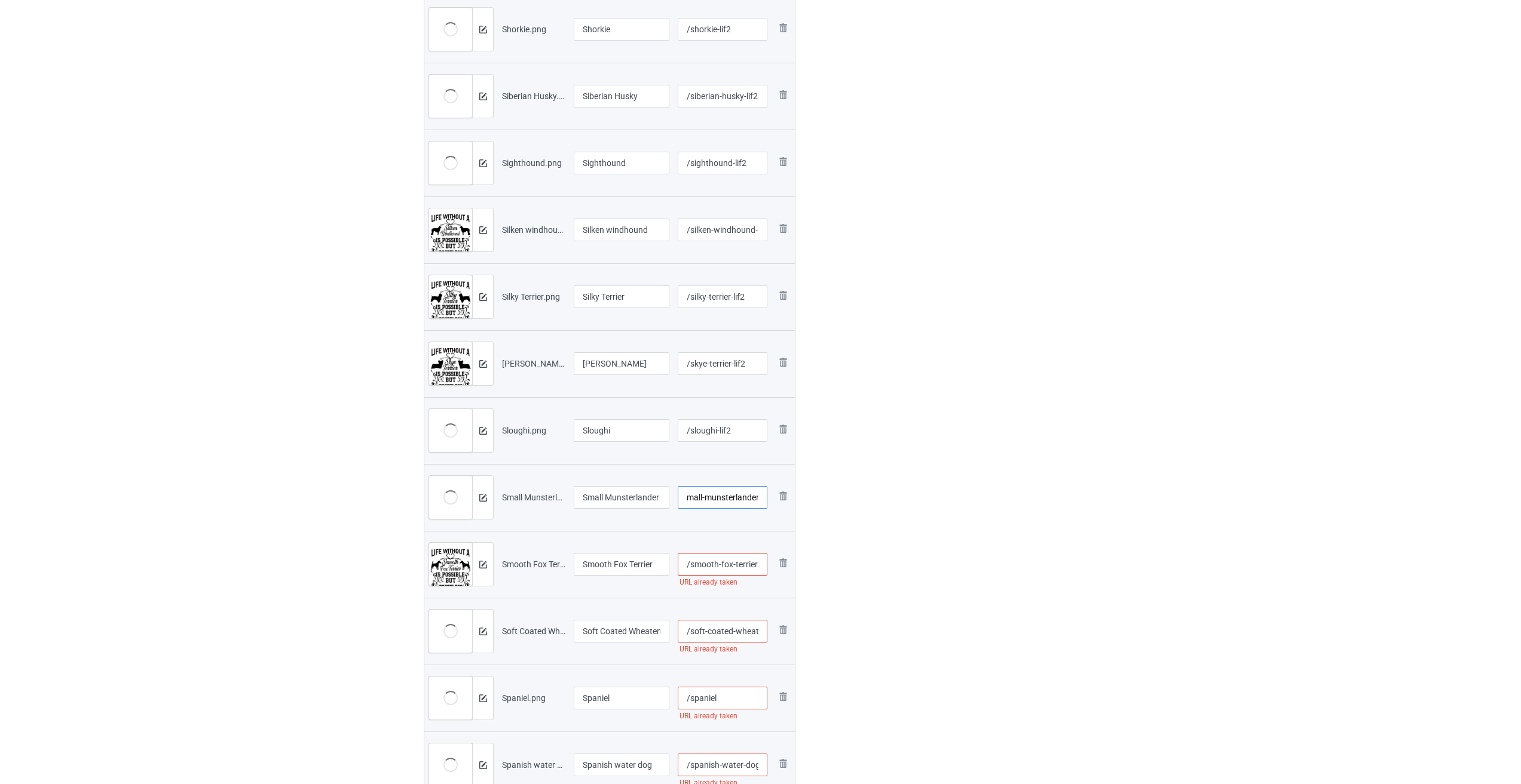
paste input "-lif2"
type input "/small-munsterlander-lif2"
click at [632, 565] on input "/smooth-fox-terrier" at bounding box center [722, 565] width 90 height 23
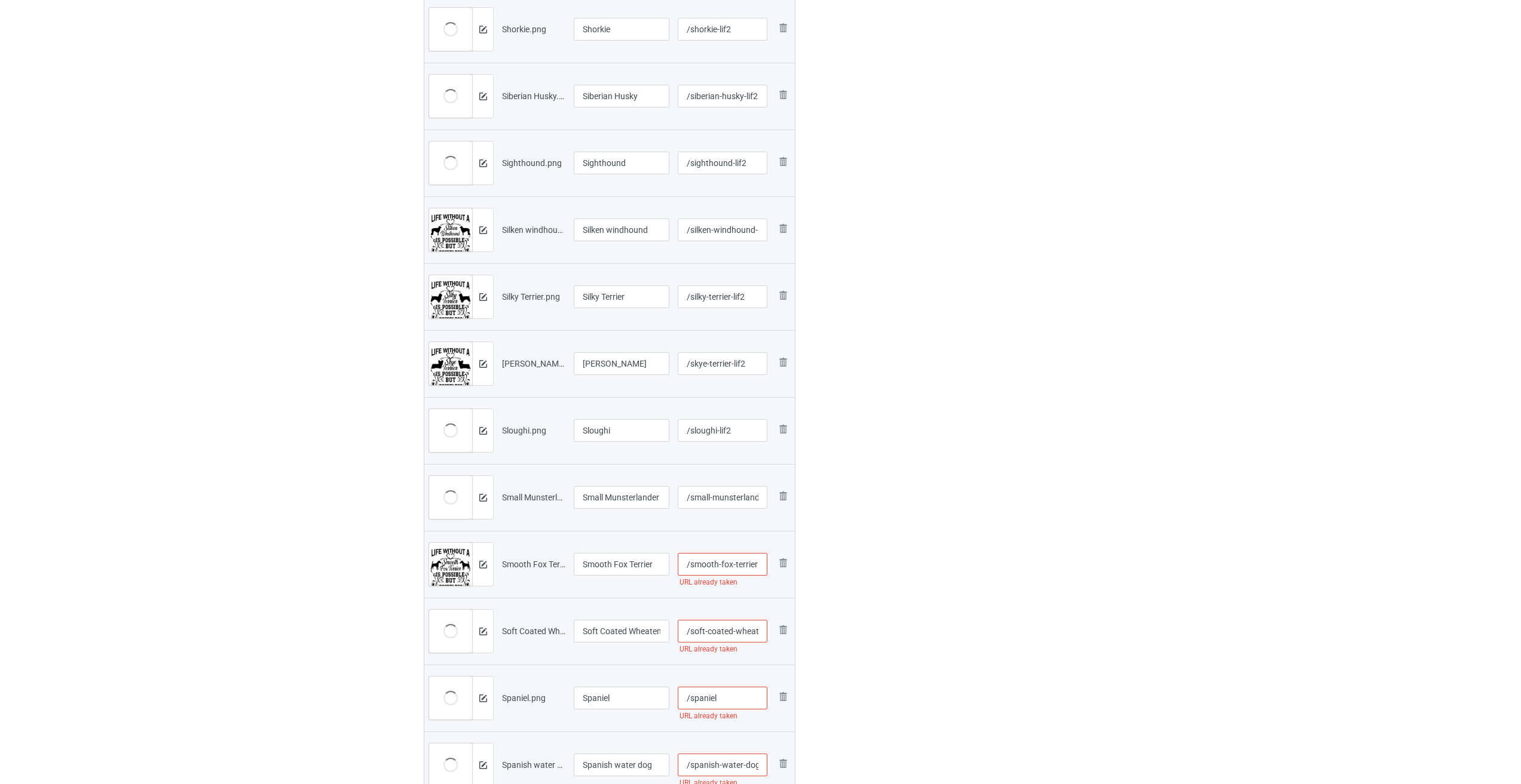
paste input "-lif2"
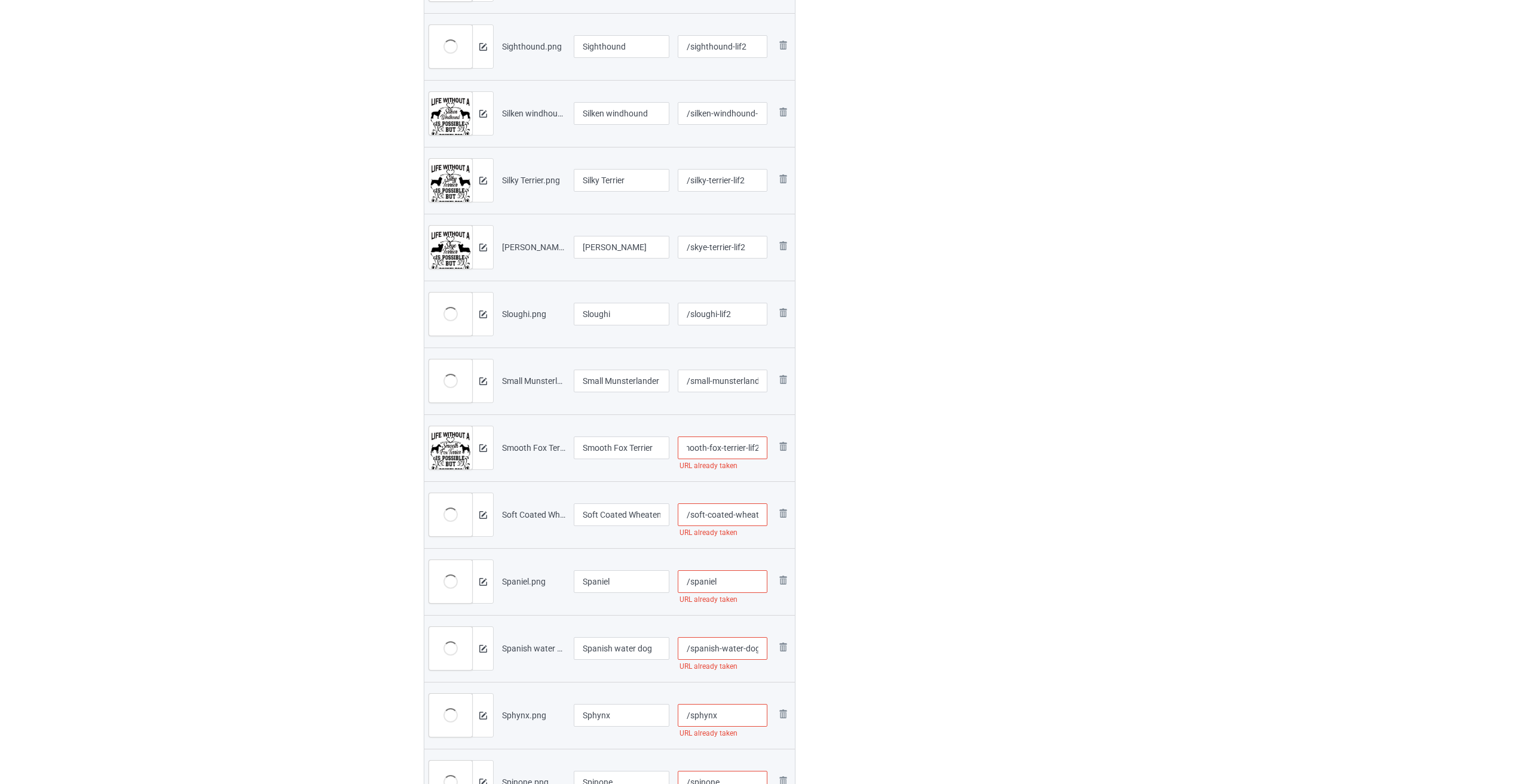
scroll to position [1493, 0]
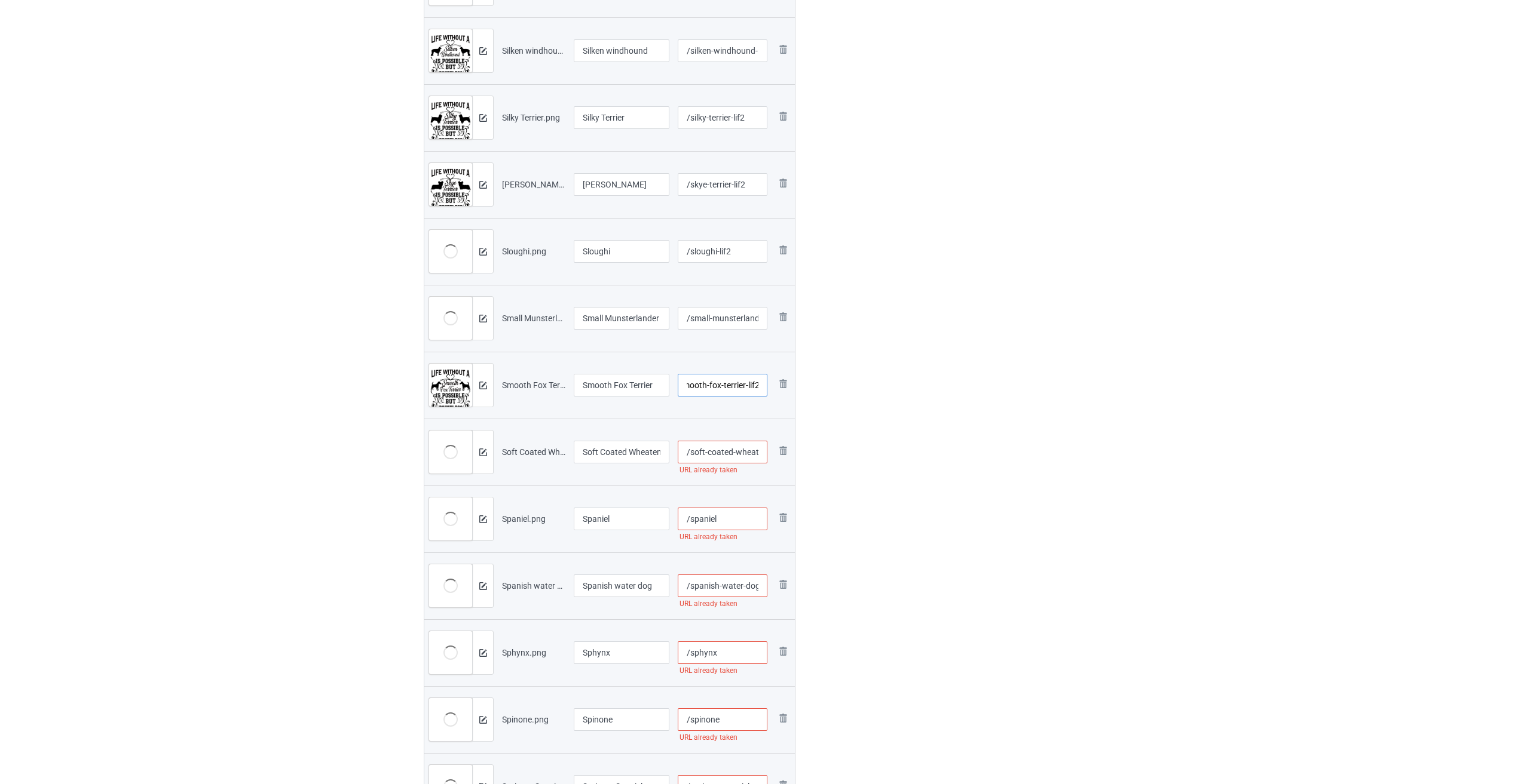
type input "/smooth-fox-terrier-lif2"
click at [632, 453] on input "/soft-coated-wheaten-terrier" at bounding box center [722, 452] width 90 height 23
paste input "-lif2"
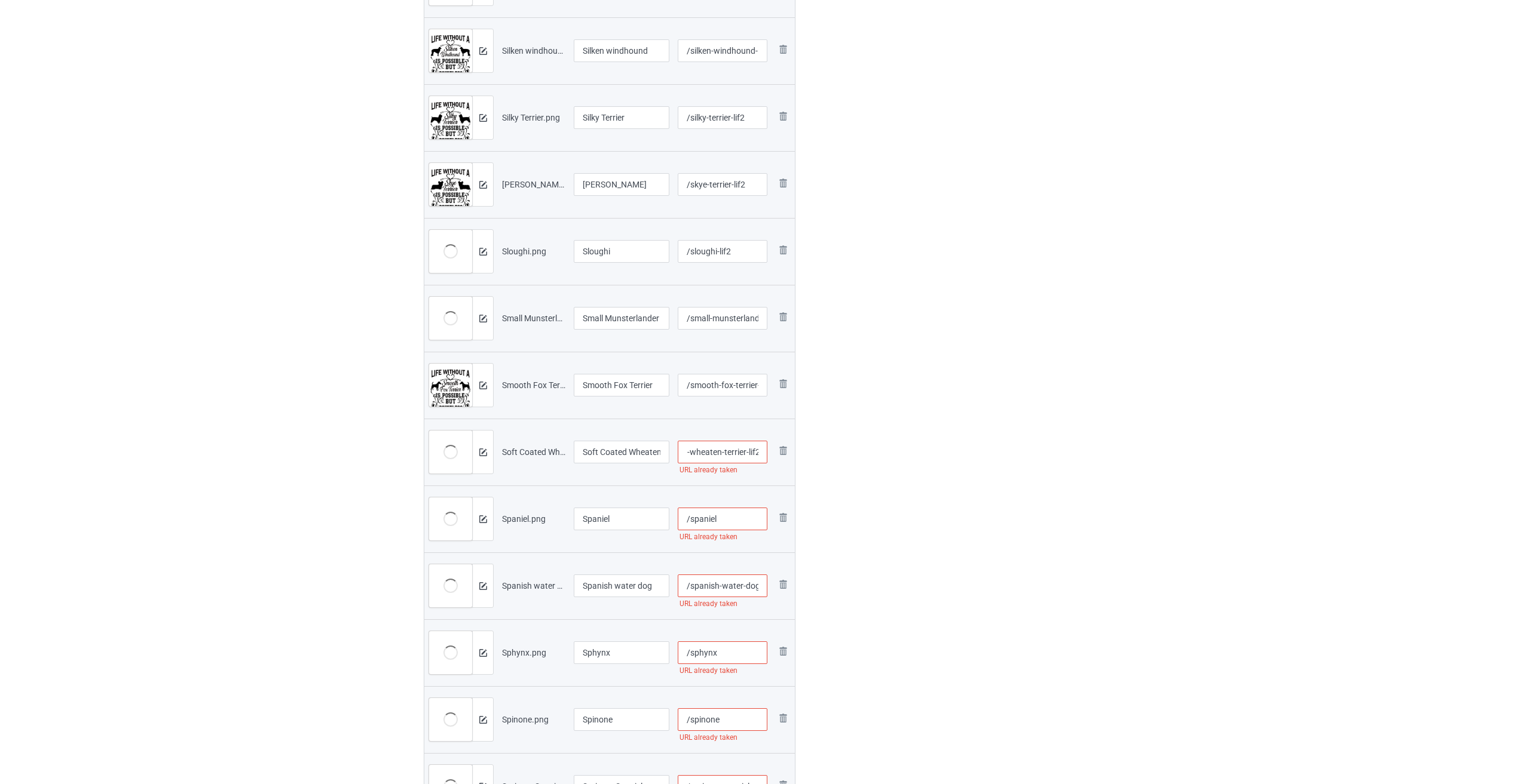
type input "/soft-coated-wheaten-terrier-lif2"
click at [632, 519] on input "/spaniel" at bounding box center [722, 519] width 90 height 23
paste input "-lif2"
type input "/spaniel-lif2"
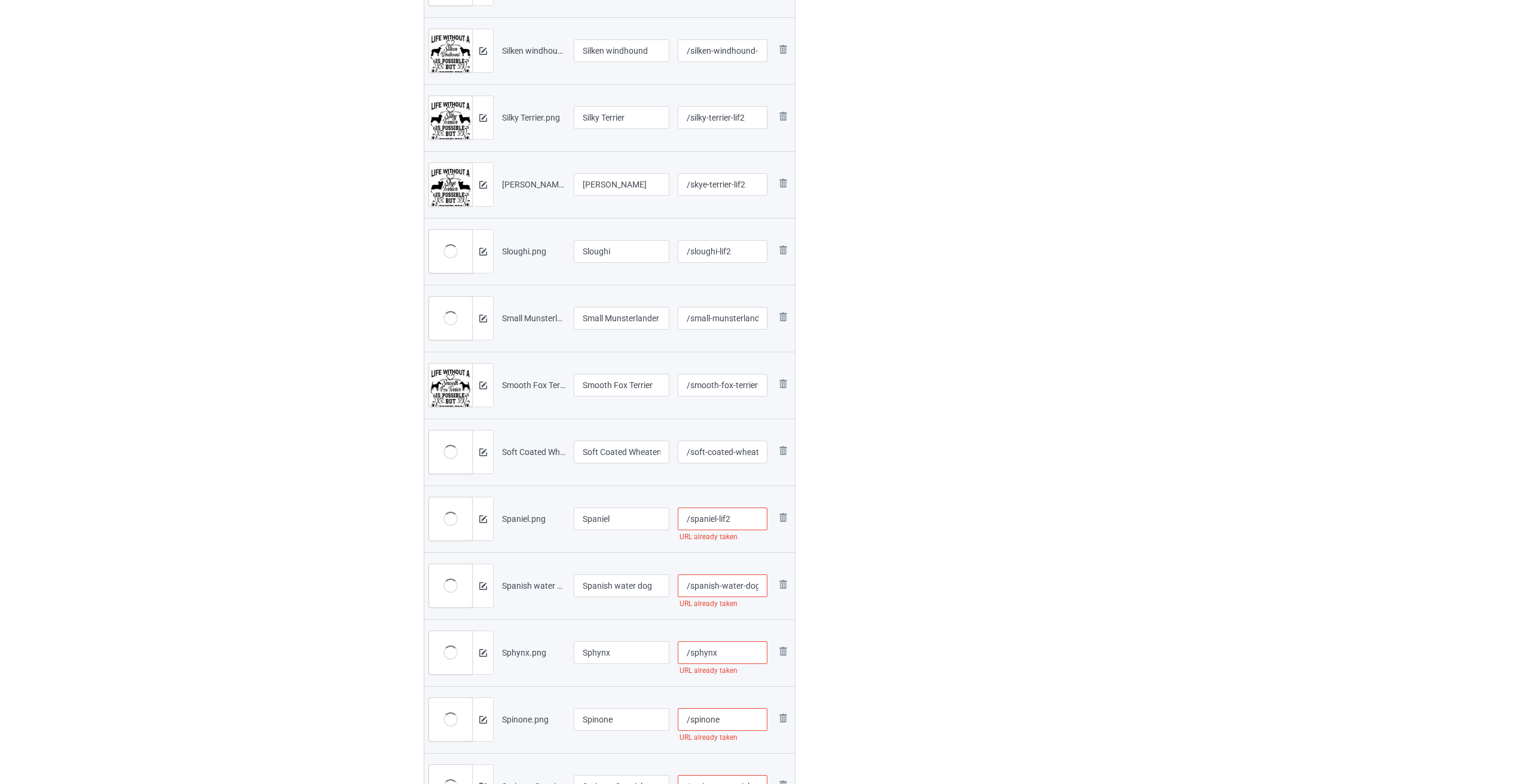
click at [632, 588] on input "/spanish-water-dog" at bounding box center [722, 586] width 90 height 23
paste input "-lif2"
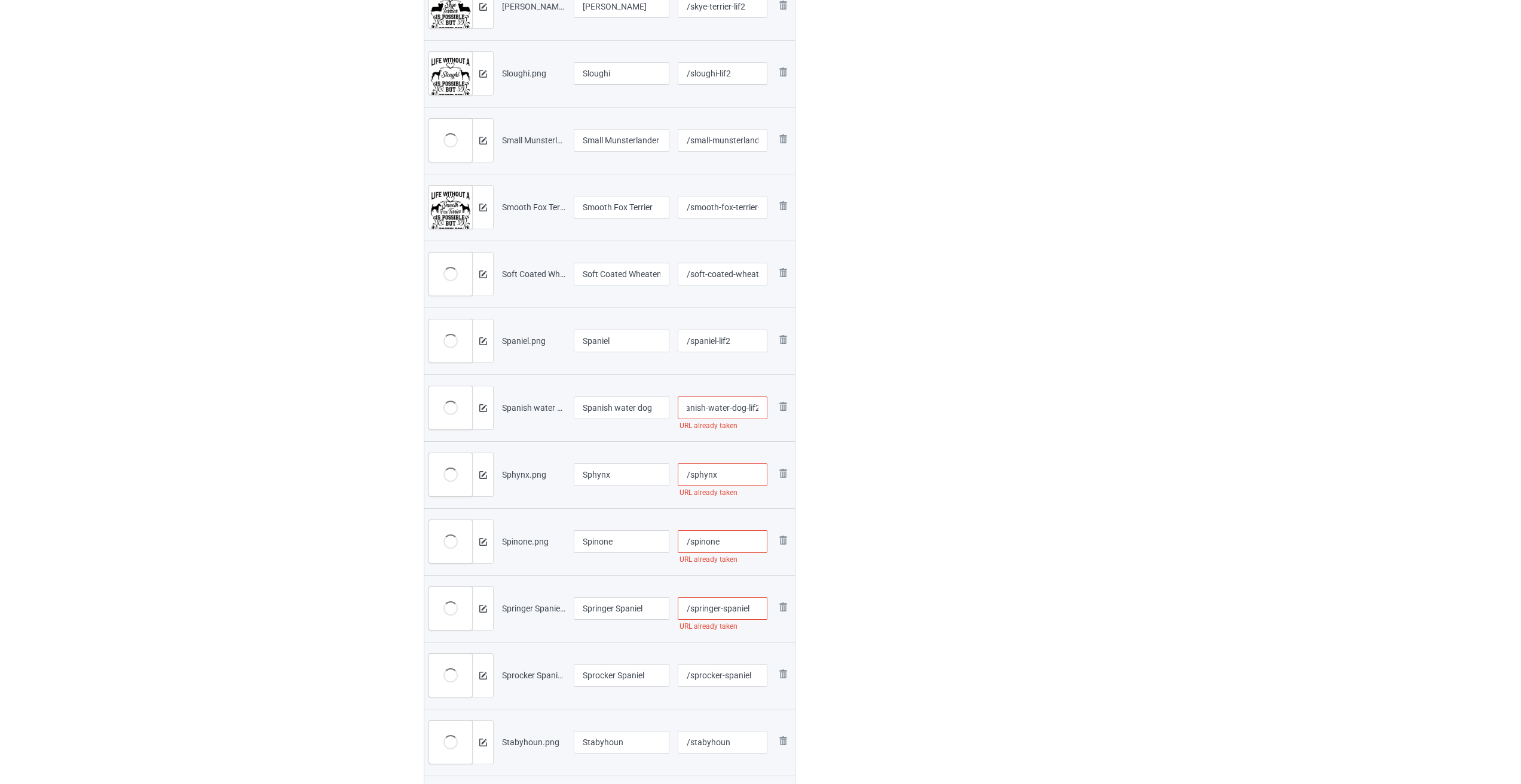
scroll to position [1672, 0]
type input "/spanish-water-dog-lif2"
click at [632, 476] on input "/sphynx" at bounding box center [722, 473] width 90 height 23
paste input "-lif2"
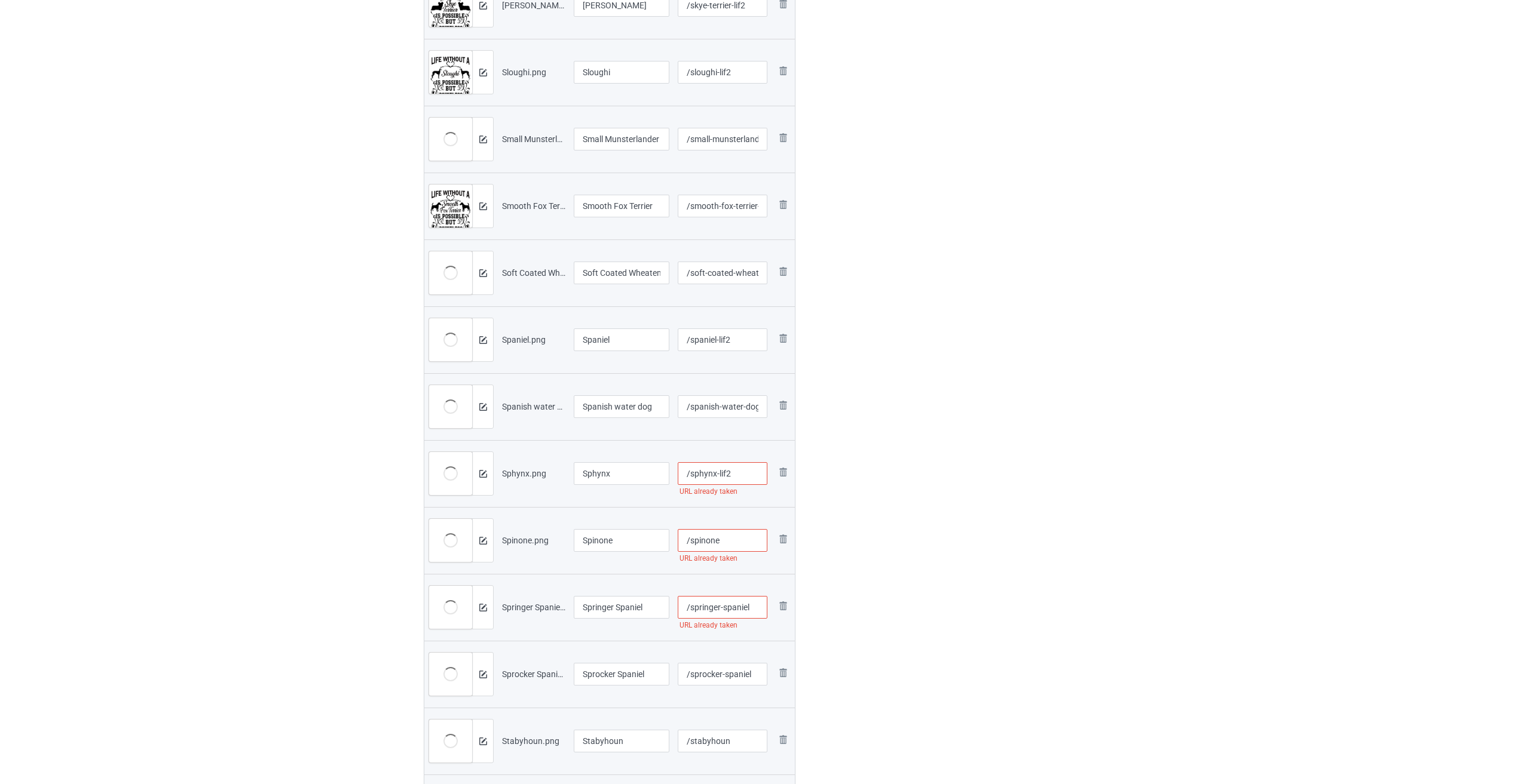
type input "/sphynx-lif2"
click at [632, 537] on input "/spinone" at bounding box center [722, 541] width 90 height 23
paste input "-lif2"
type input "/spinone-lif2"
click at [632, 607] on input "/springer-spaniel" at bounding box center [722, 607] width 90 height 23
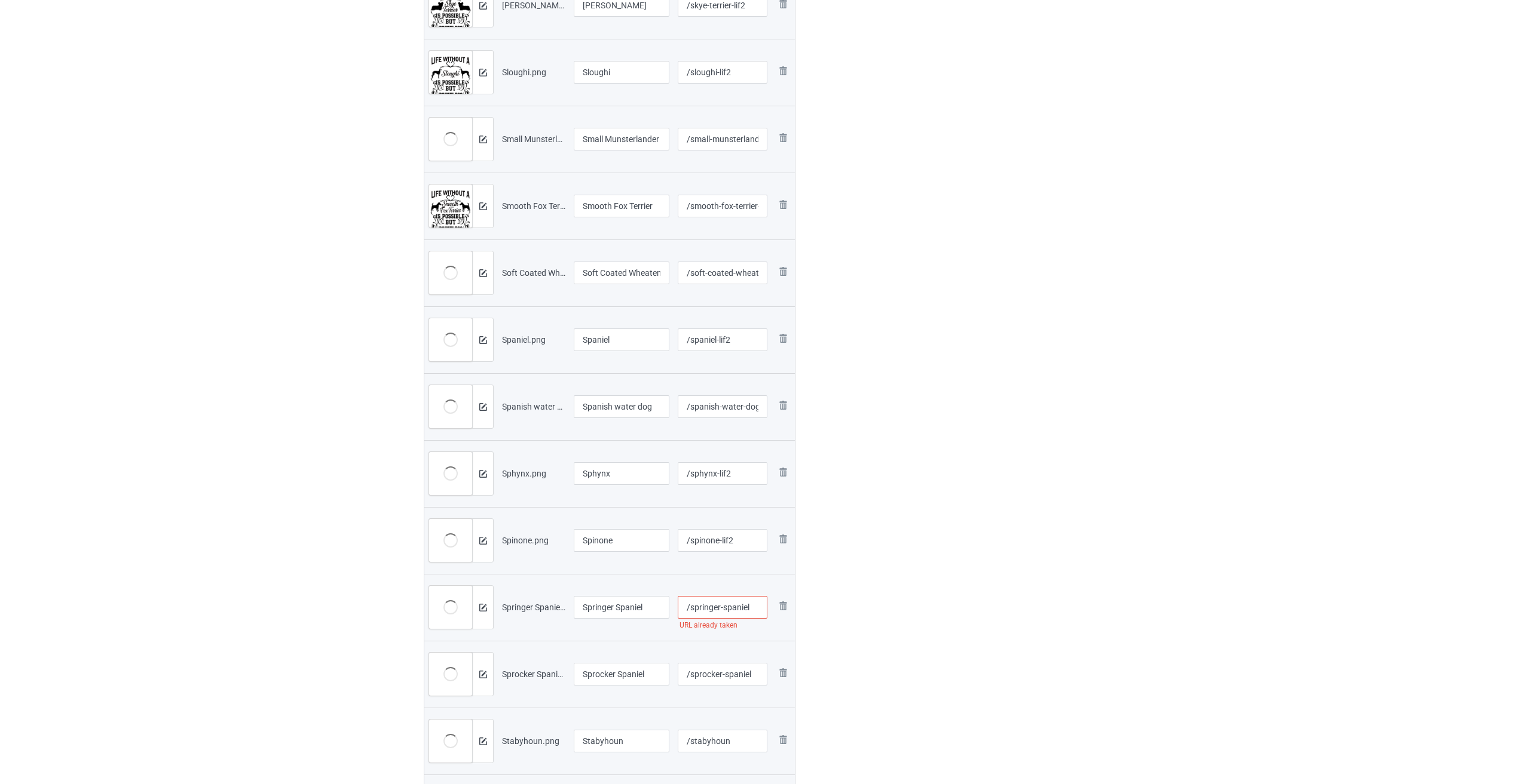
paste input "-lif2"
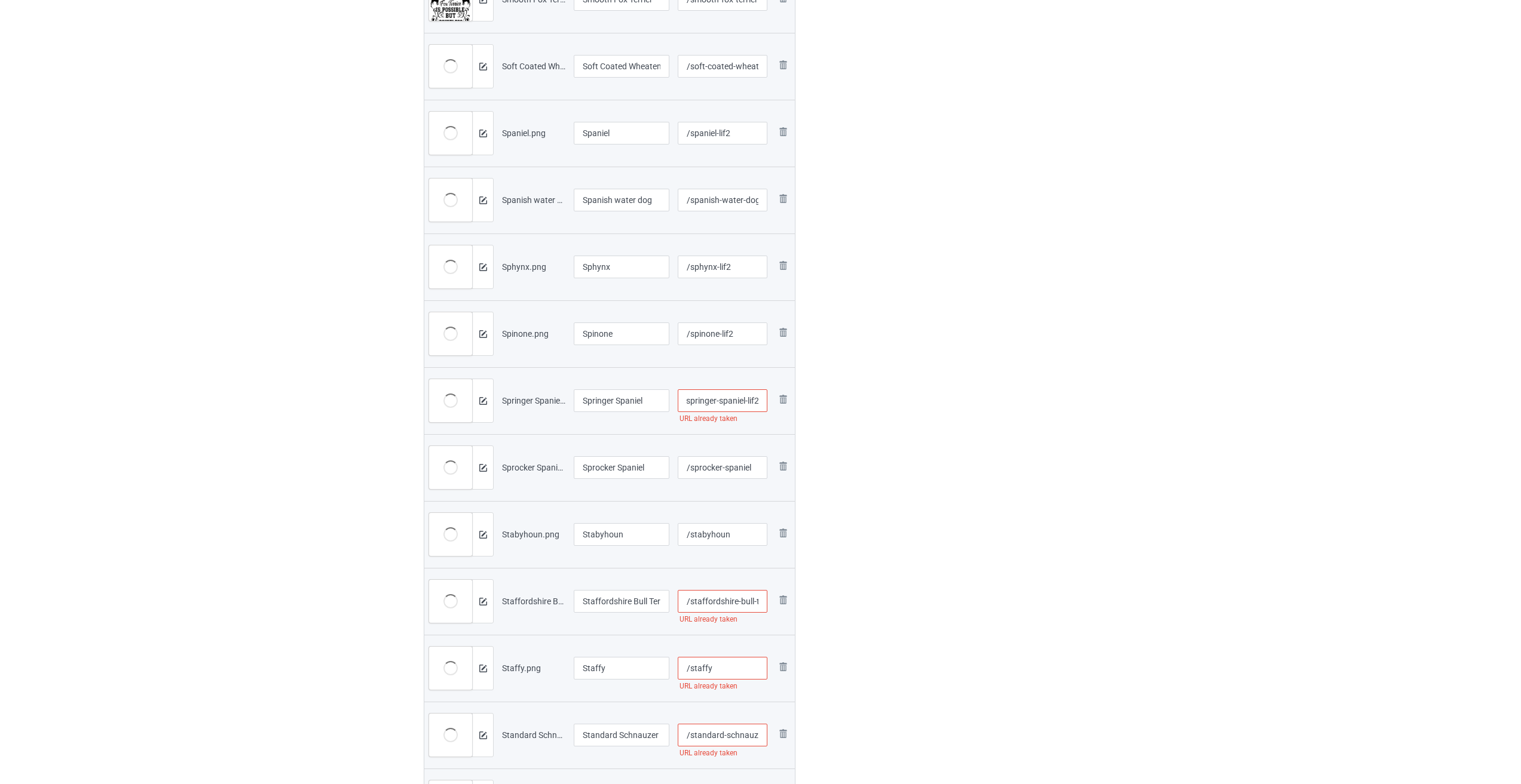
scroll to position [1911, 0]
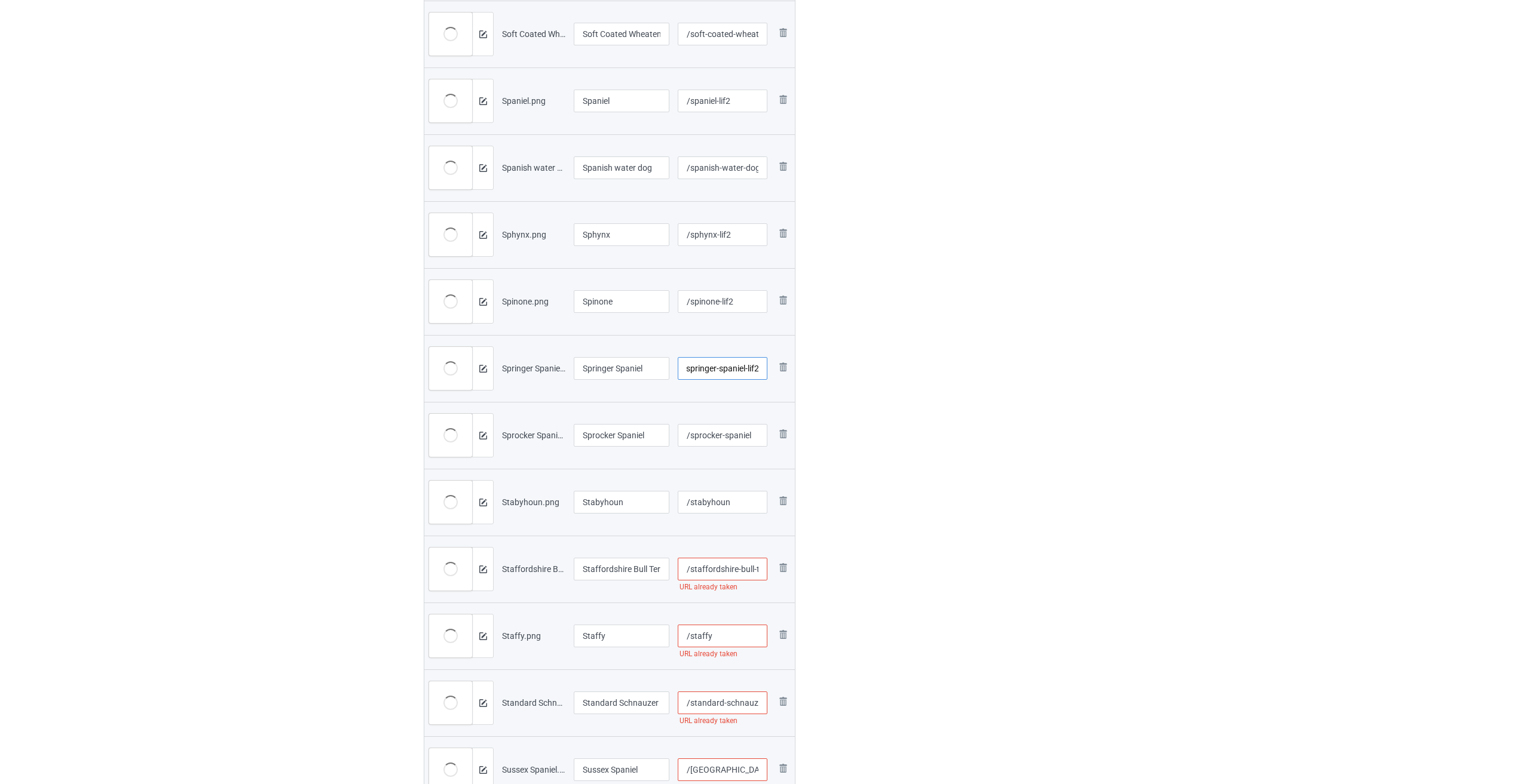
type input "/springer-spaniel-lif2"
click at [632, 438] on input "/sprocker-spaniel" at bounding box center [722, 435] width 90 height 23
paste input "-lif2"
type input "/sprocker-spaniel-lif2"
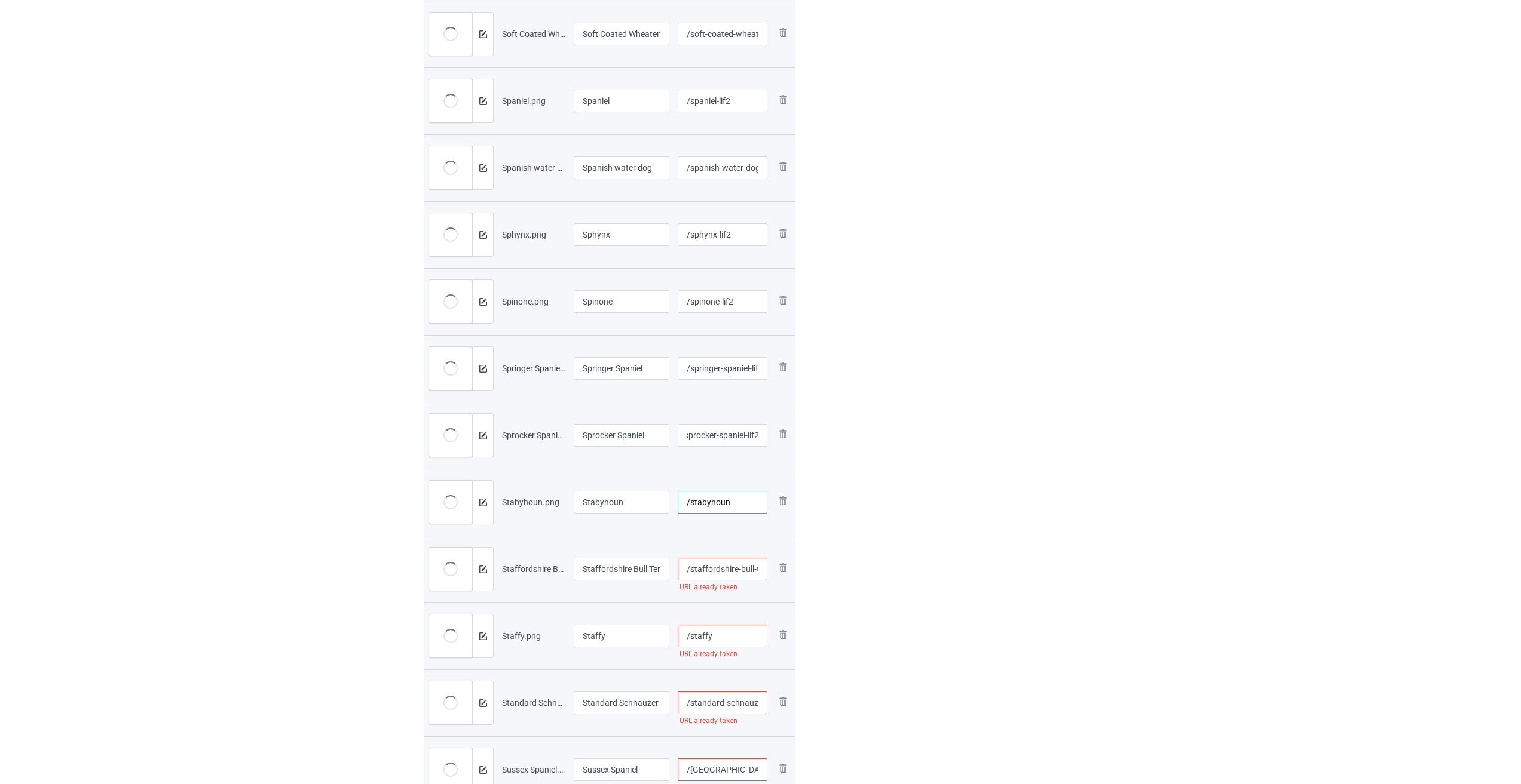
click at [632, 499] on input "/stabyhoun" at bounding box center [722, 502] width 90 height 23
paste
type input "/stabyhoun-lif2"
click at [632, 568] on input "/staffordshire-bull-terrier" at bounding box center [722, 569] width 90 height 23
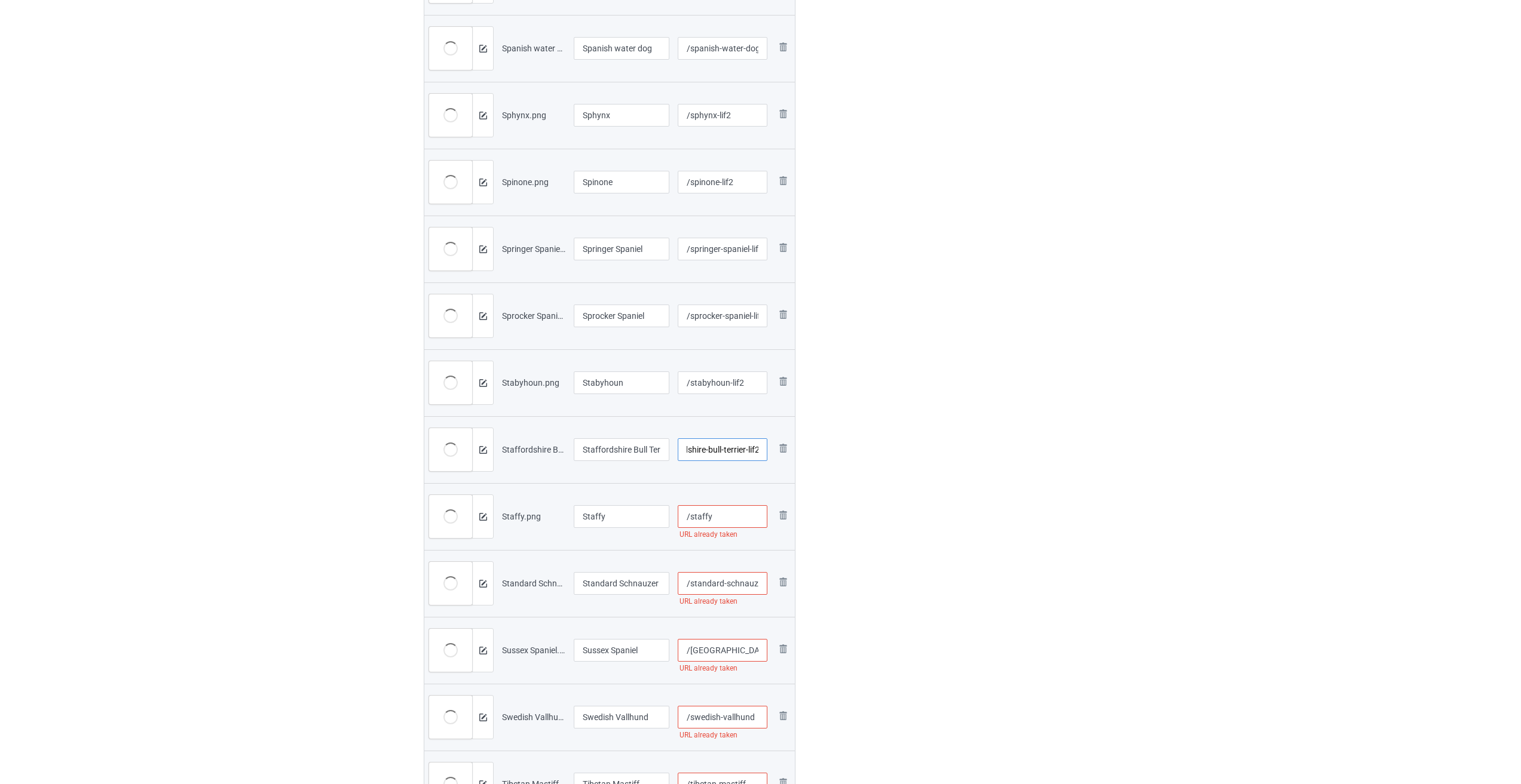
type input "/staffordshire-bull-terrier-lif2"
click at [632, 511] on input "/staffy" at bounding box center [722, 517] width 90 height 23
type input "/staffy-lif2"
click at [632, 584] on input "/standard-schnauzer" at bounding box center [722, 583] width 90 height 23
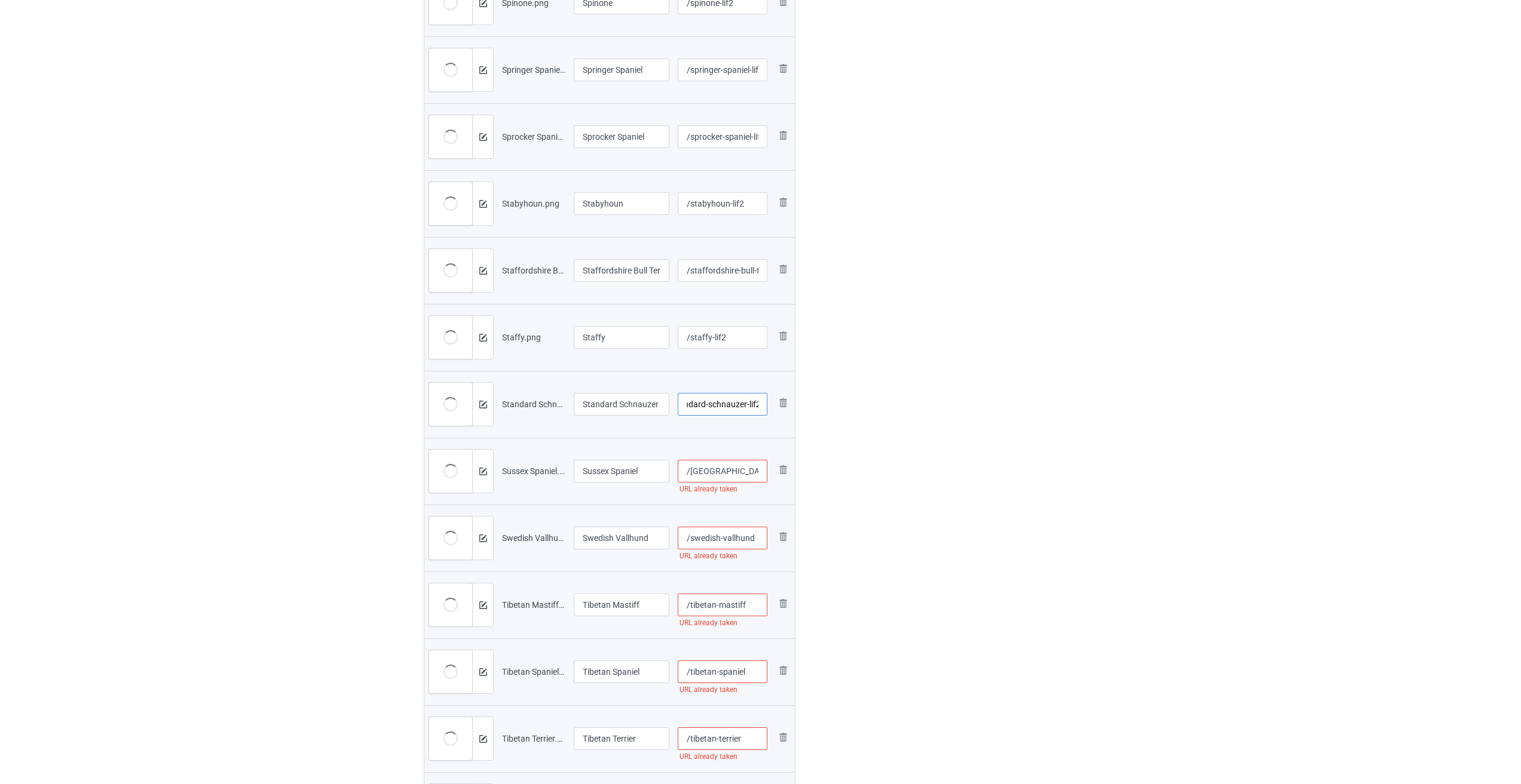
type input "/standard-schnauzer-lif2"
click at [632, 478] on input "/[GEOGRAPHIC_DATA]-spaniel" at bounding box center [722, 471] width 90 height 23
type input "/[GEOGRAPHIC_DATA]-spaniel-lif2"
click at [632, 543] on input "/swedish-vallhund" at bounding box center [722, 538] width 90 height 23
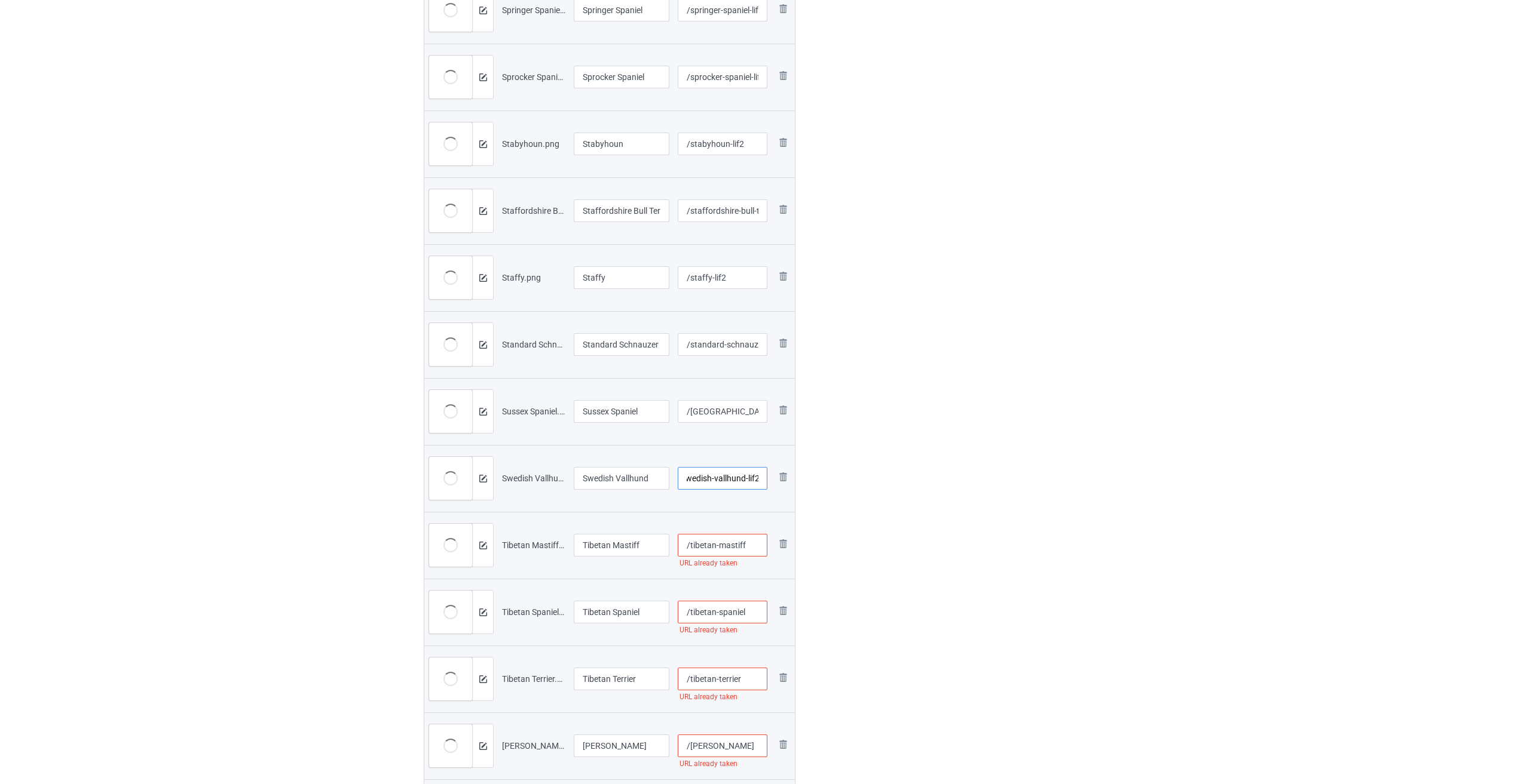
type input "/swedish-vallhund-lif2"
click at [632, 543] on input "/tibetan-mastiff" at bounding box center [722, 545] width 90 height 23
type input "/tibetan-mastiff-lif2"
click at [632, 619] on input "/tibetan-spaniel" at bounding box center [722, 612] width 90 height 23
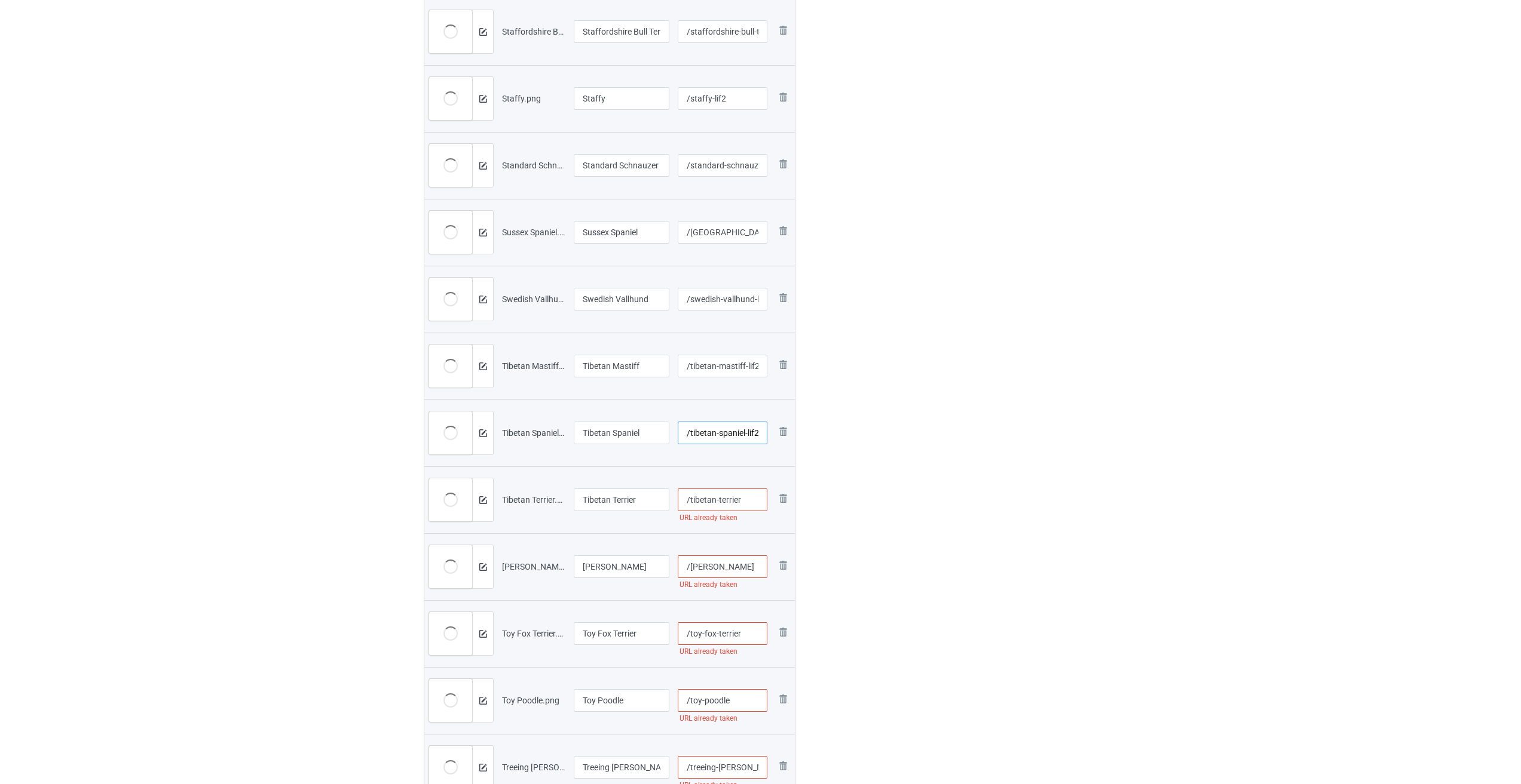
type input "/tibetan-spaniel-lif2"
click at [632, 498] on input "/tibetan-terrier" at bounding box center [722, 500] width 90 height 23
type input "/tibetan-terrier-lif2"
click at [632, 576] on input "/[PERSON_NAME]" at bounding box center [722, 566] width 90 height 23
type input "/[PERSON_NAME]-lif2"
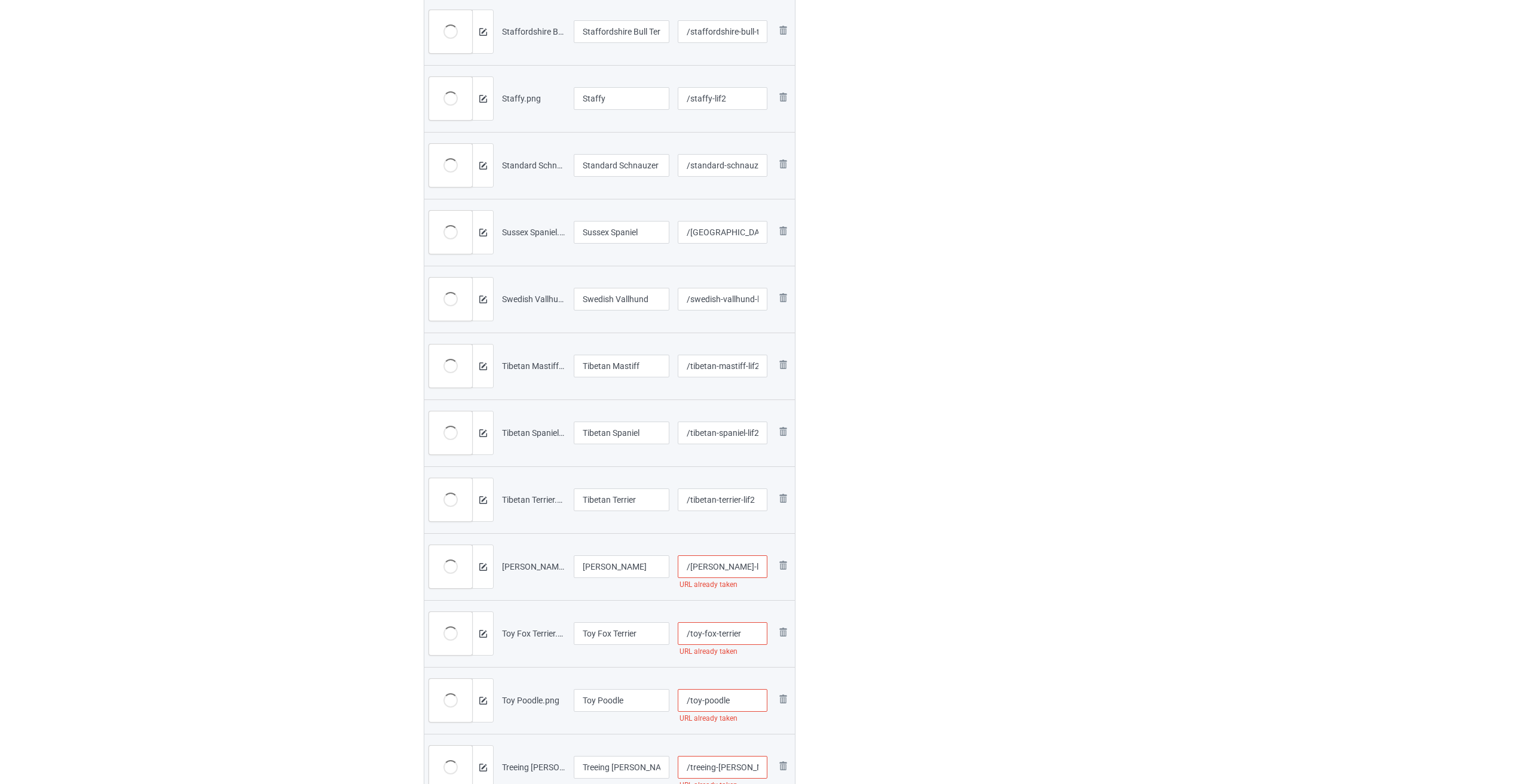
click at [632, 634] on input "/toy-fox-terrier" at bounding box center [722, 634] width 90 height 23
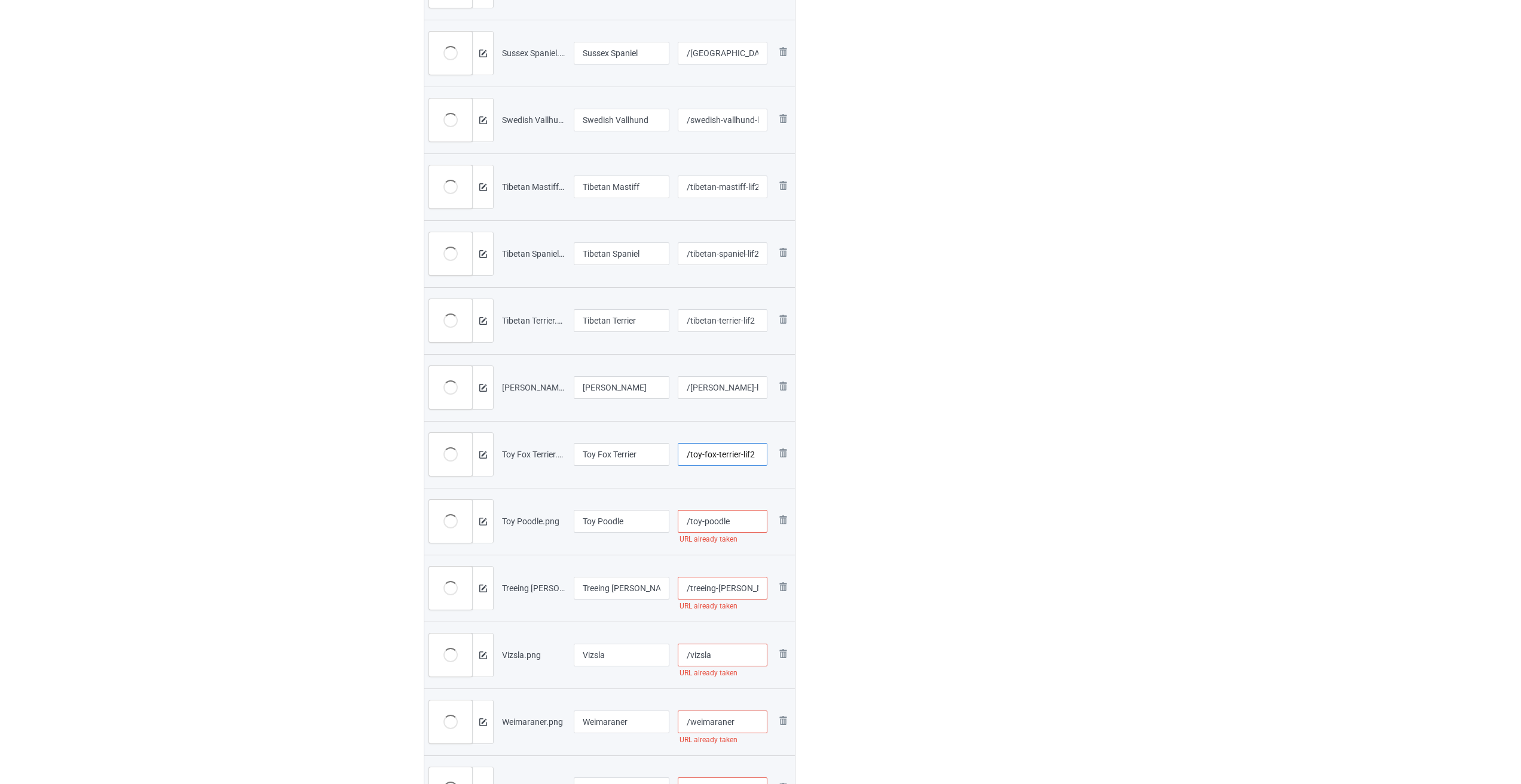
type input "/toy-fox-terrier-lif2"
click at [632, 522] on input "/toy-poodle" at bounding box center [722, 521] width 90 height 23
type input "/toy-poodle-lif2"
click at [632, 590] on input "/treeing-[PERSON_NAME]-coonhound" at bounding box center [722, 588] width 90 height 23
type input "/treeing-[PERSON_NAME]-coonhound-lif2"
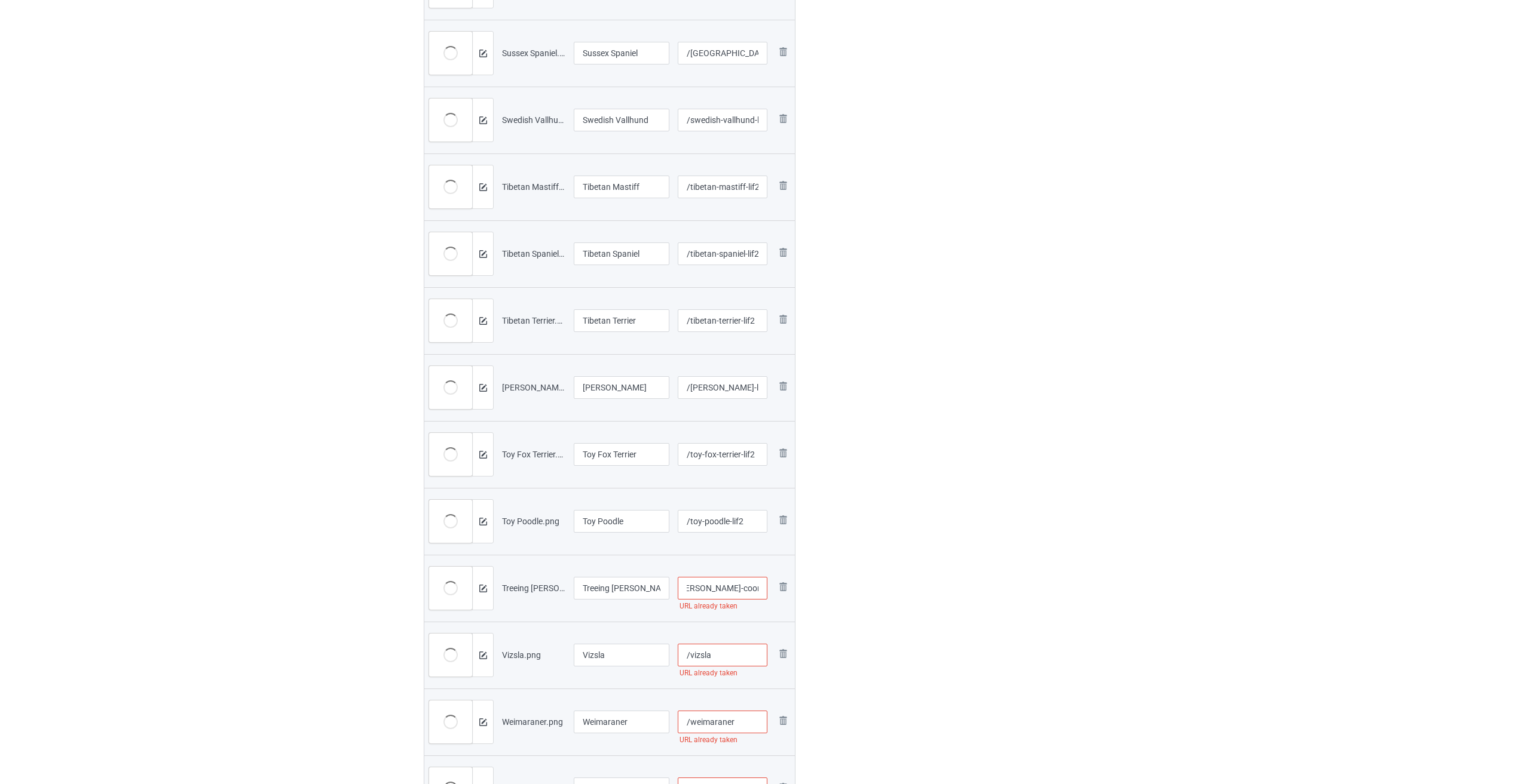
click at [632, 650] on input "/vizsla" at bounding box center [722, 655] width 90 height 23
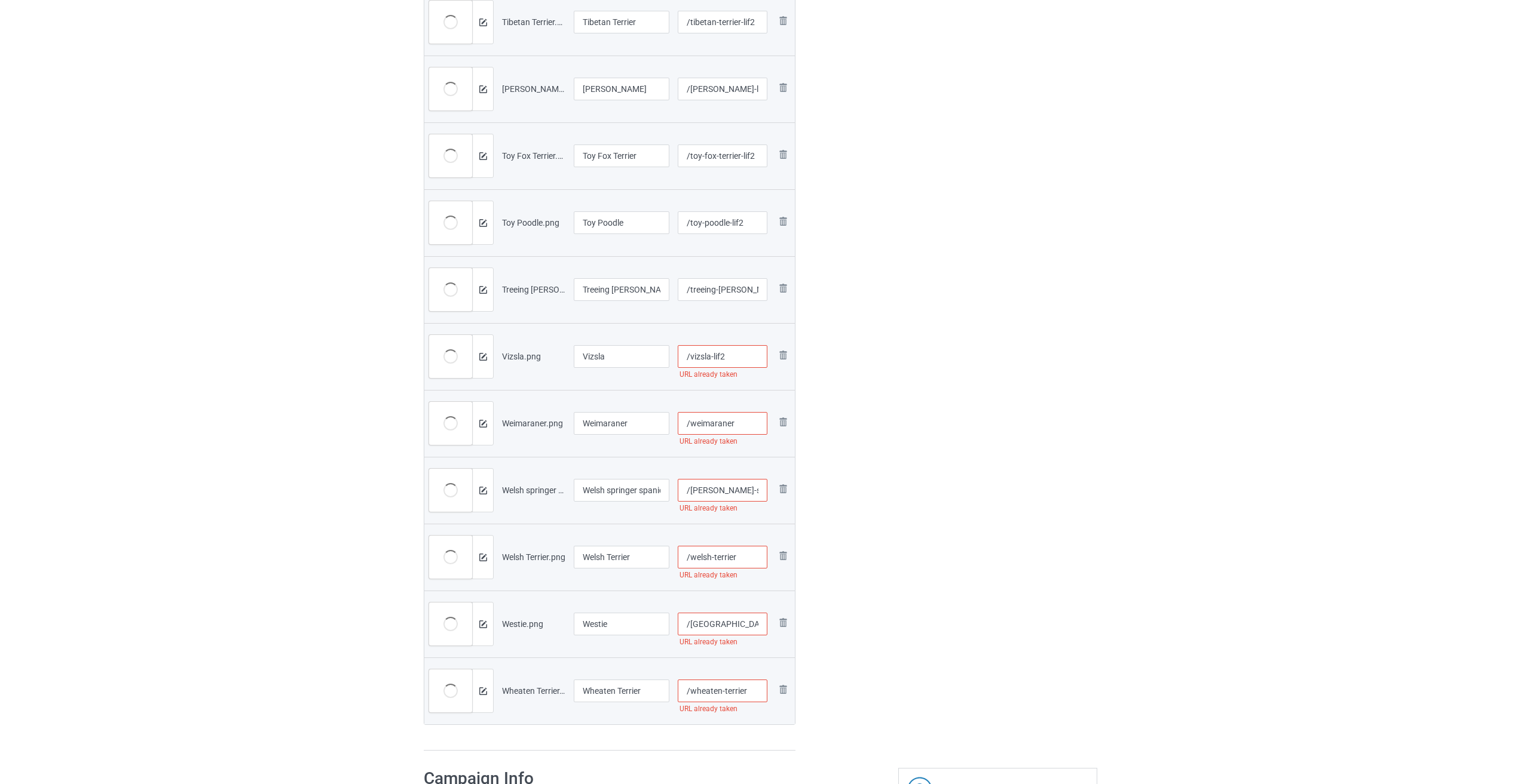
type input "/vizsla-lif2"
click at [632, 423] on input "/weimaraner" at bounding box center [722, 423] width 90 height 23
type input "/weimaraner-lif2"
click at [632, 492] on input "/[PERSON_NAME]-spaniel" at bounding box center [722, 490] width 90 height 23
type input "/[PERSON_NAME]-spaniel-lif2"
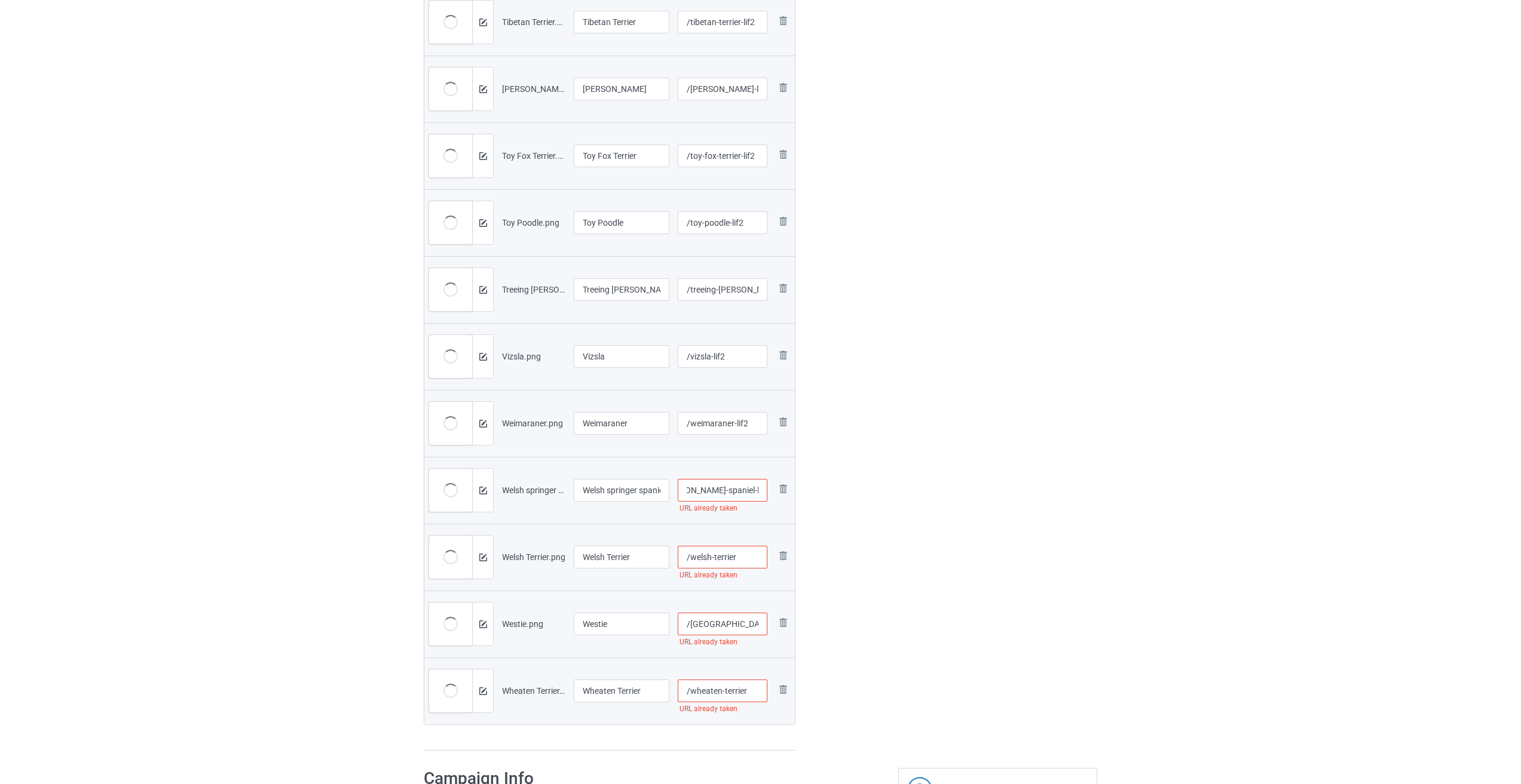
click at [632, 558] on input "/welsh-terrier" at bounding box center [722, 557] width 90 height 23
type input "/welsh-terrier-lif2"
click at [632, 614] on input "/[GEOGRAPHIC_DATA]" at bounding box center [722, 624] width 90 height 23
type input "/westie-lif2"
click at [632, 689] on input "/wheaten-terrier" at bounding box center [722, 691] width 90 height 23
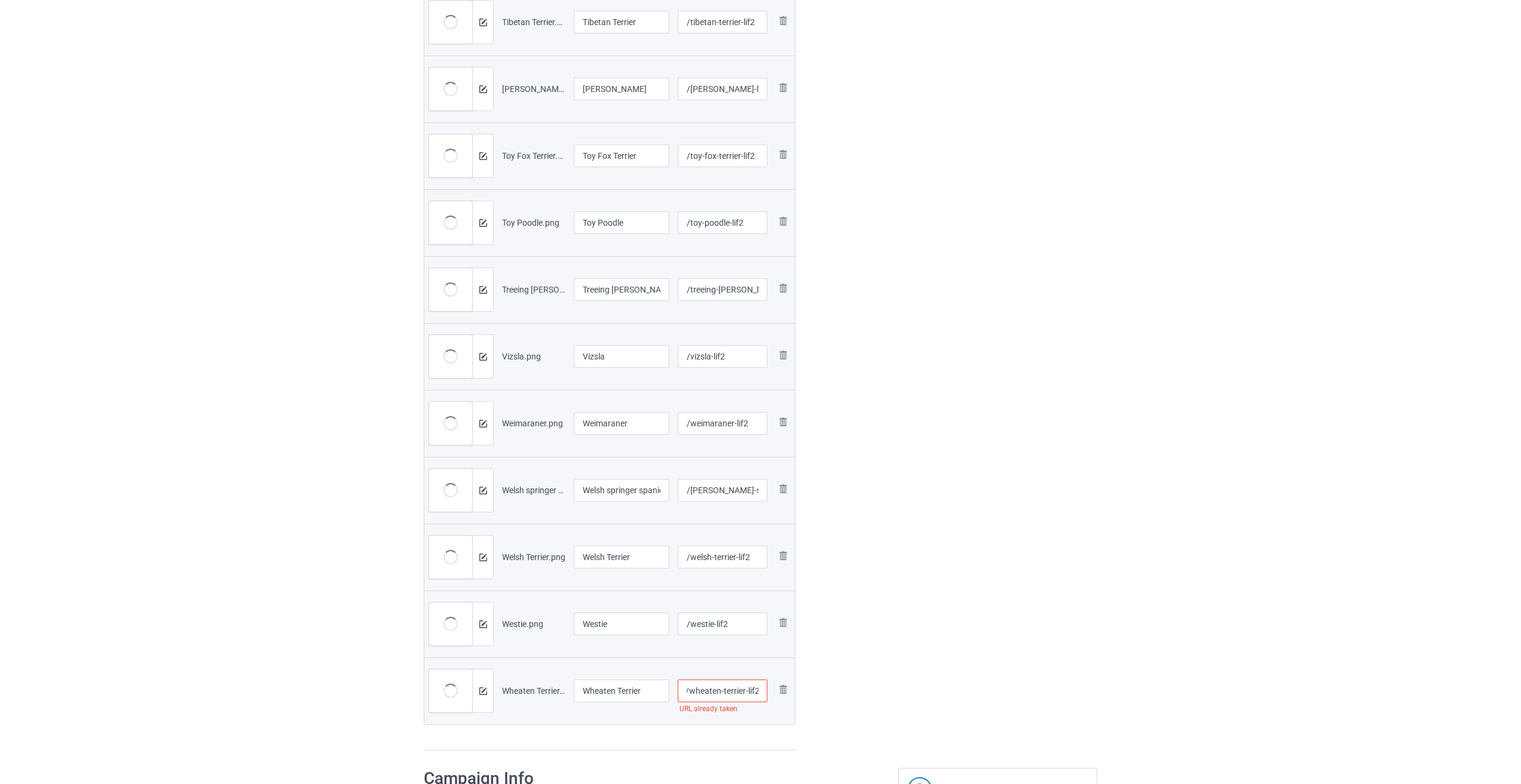
type input "/wheaten-terrier-lif2"
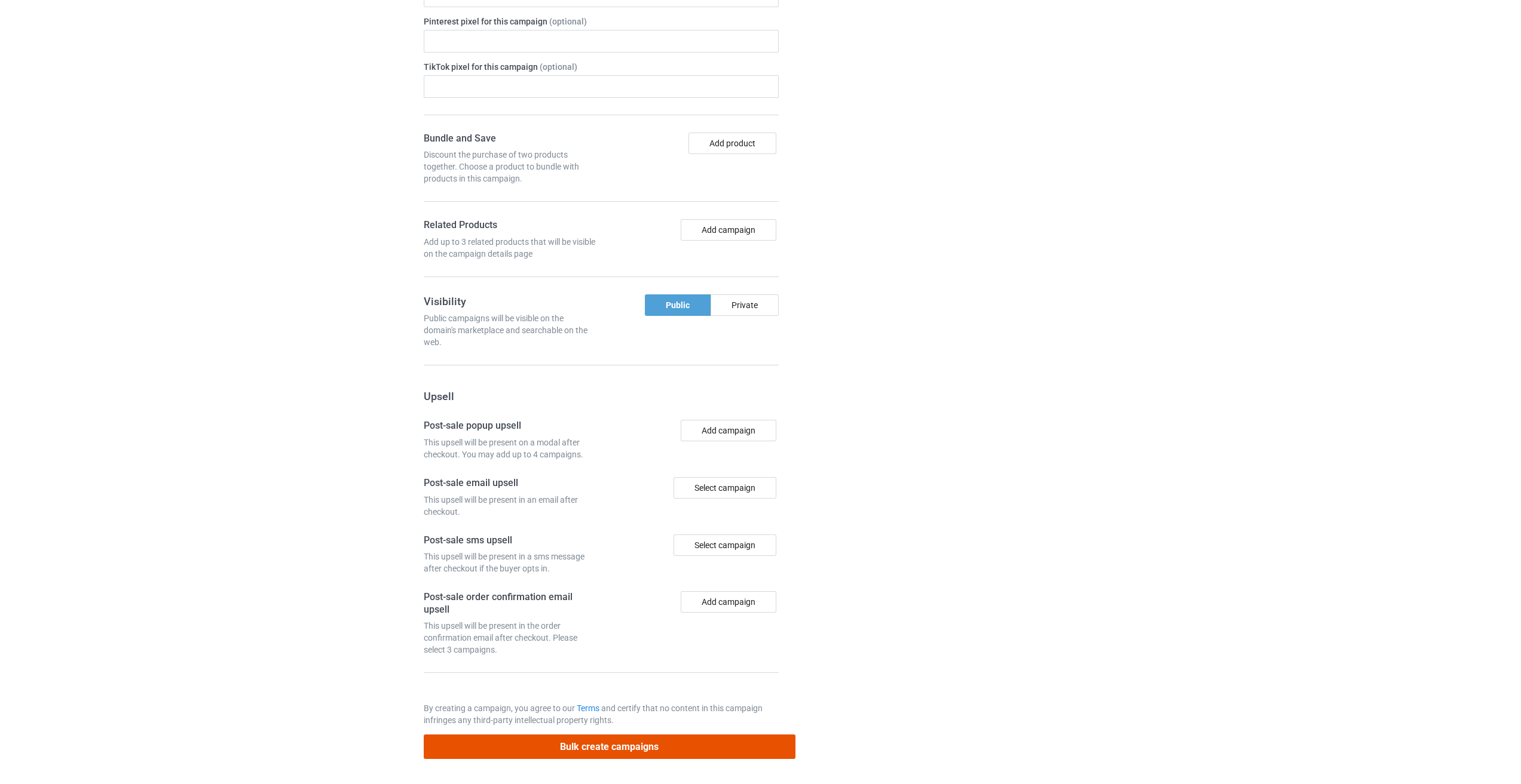
click at [632, 743] on button "Bulk create campaigns" at bounding box center [609, 746] width 372 height 25
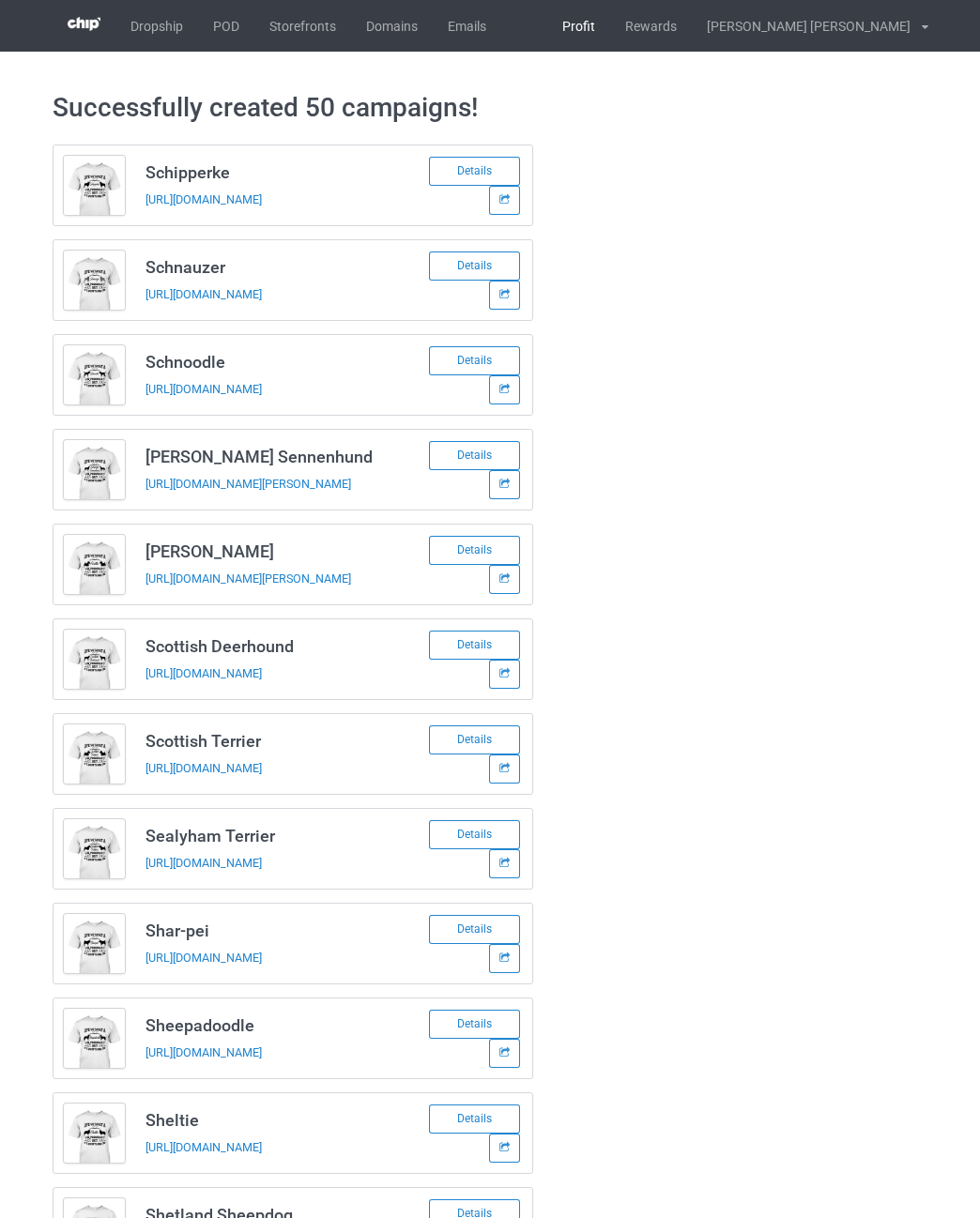
click at [610, 24] on link "Profit" at bounding box center [579, 26] width 63 height 51
